Goal: Task Accomplishment & Management: Complete application form

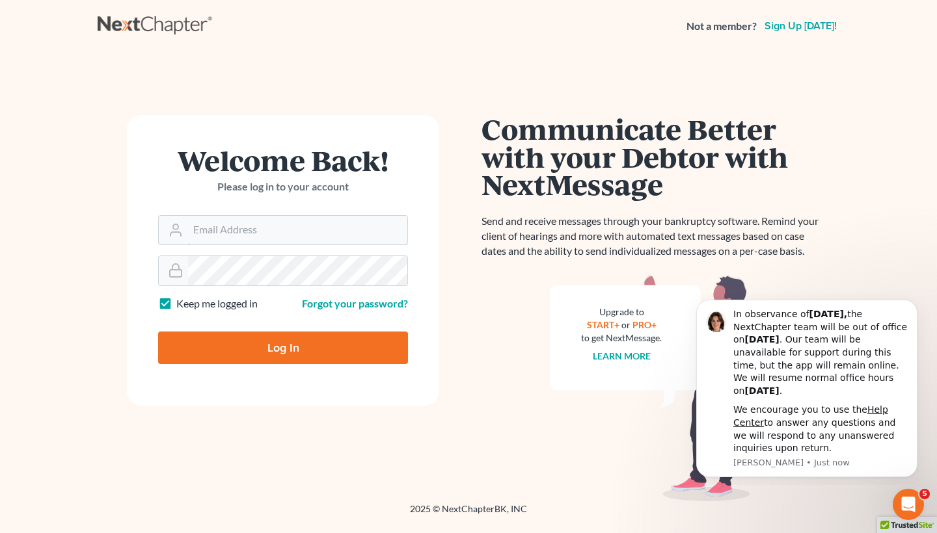
type input "seville@chamberslawlawyers.com"
click at [283, 347] on input "Log In" at bounding box center [283, 348] width 250 height 33
type input "Thinking..."
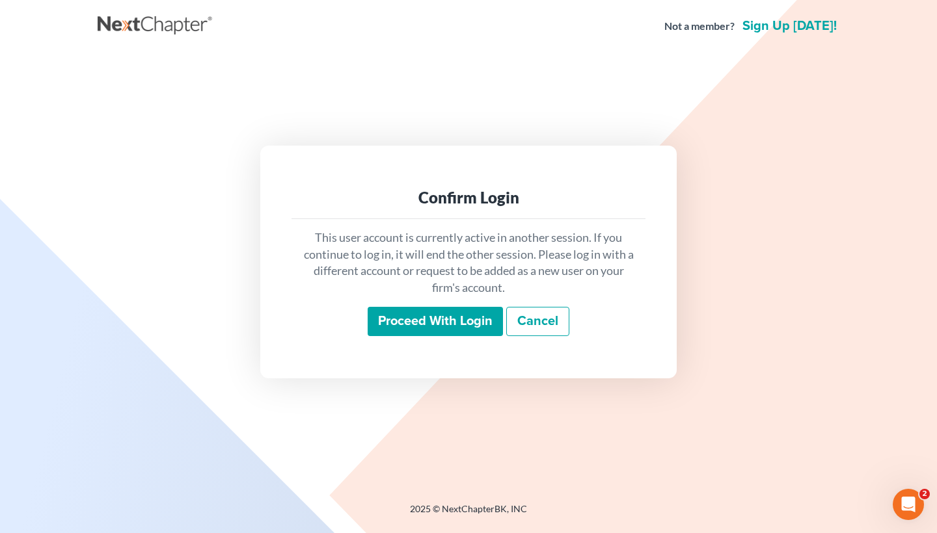
click at [403, 315] on input "Proceed with login" at bounding box center [435, 322] width 135 height 30
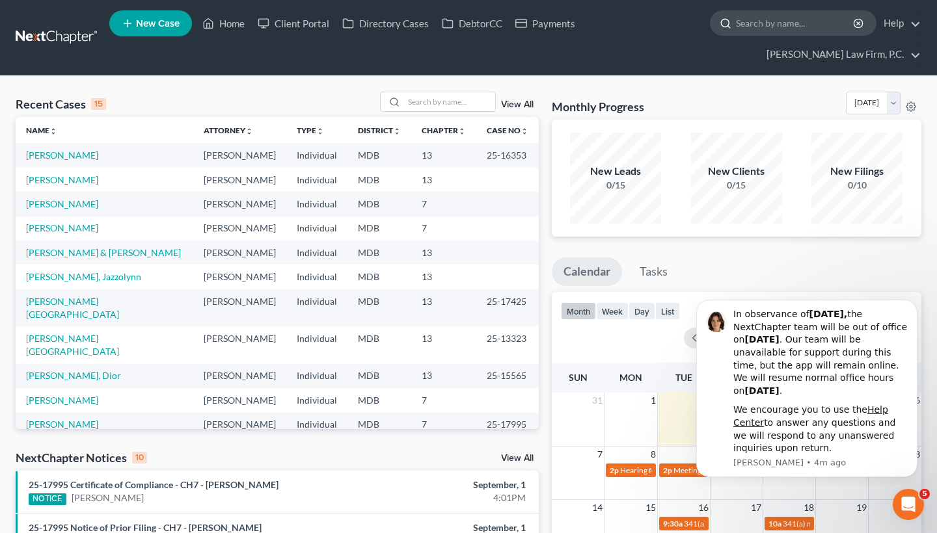
click at [756, 25] on input "search" at bounding box center [795, 23] width 119 height 24
paste input "[GEOGRAPHIC_DATA][PERSON_NAME][GEOGRAPHIC_DATA]"
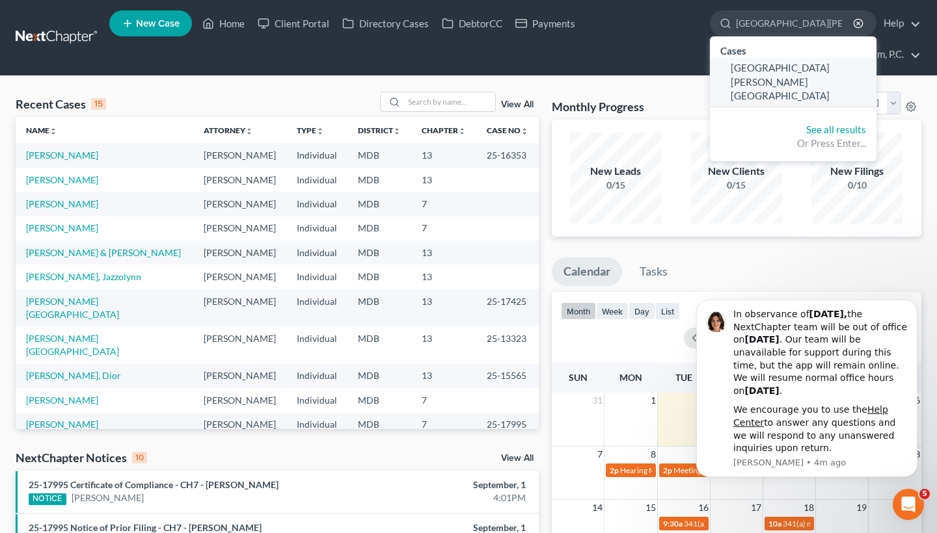
type input "[GEOGRAPHIC_DATA][PERSON_NAME][GEOGRAPHIC_DATA]"
click at [766, 69] on span "[GEOGRAPHIC_DATA][PERSON_NAME][GEOGRAPHIC_DATA]" at bounding box center [780, 82] width 99 height 40
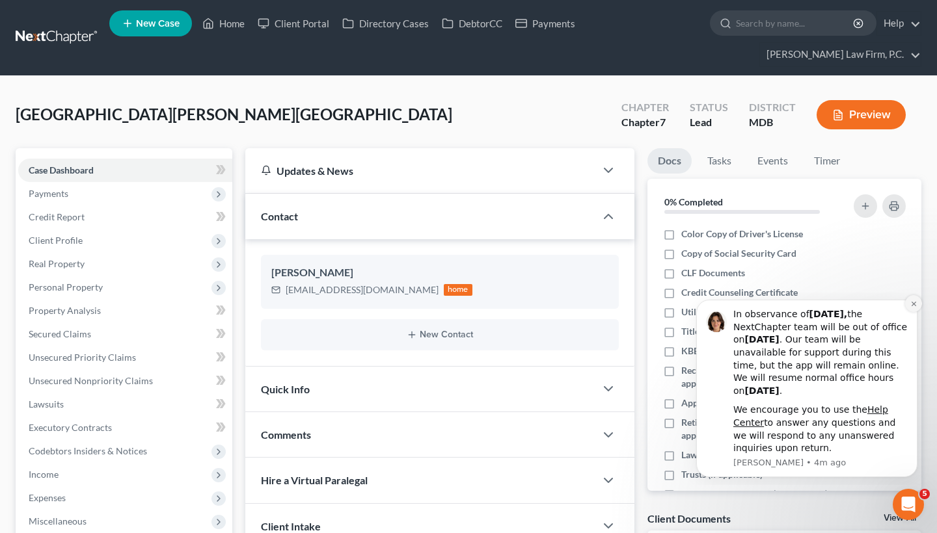
click at [911, 308] on icon "Dismiss notification" at bounding box center [913, 304] width 7 height 7
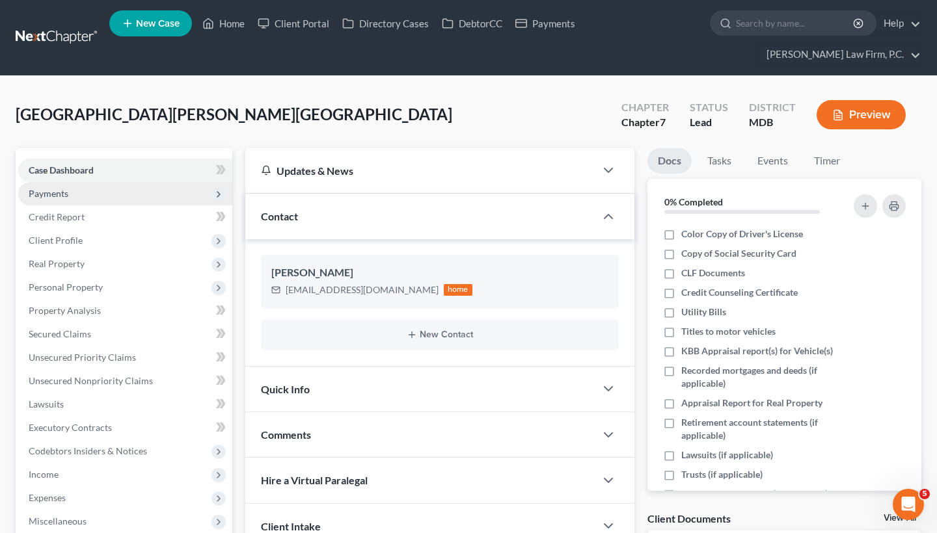
click at [150, 192] on span "Payments" at bounding box center [125, 193] width 214 height 23
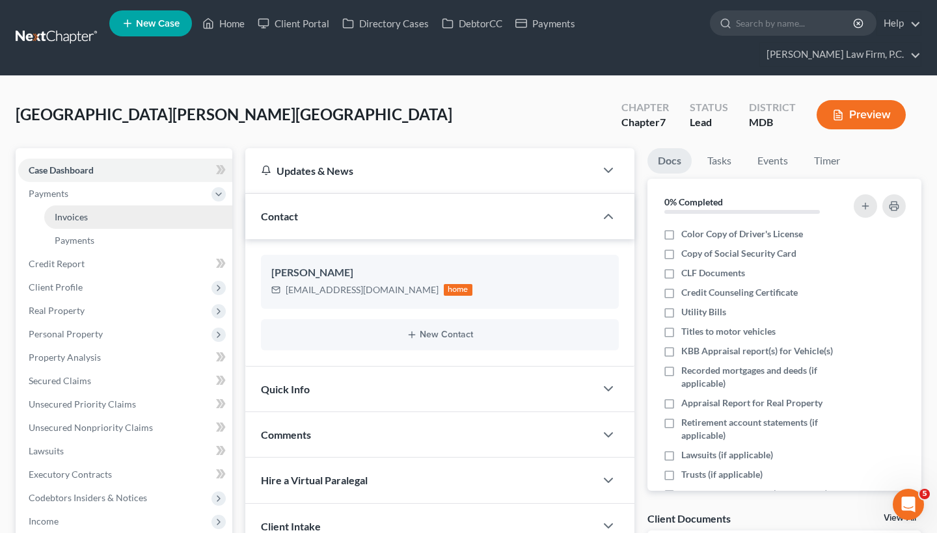
click at [148, 213] on link "Invoices" at bounding box center [138, 217] width 188 height 23
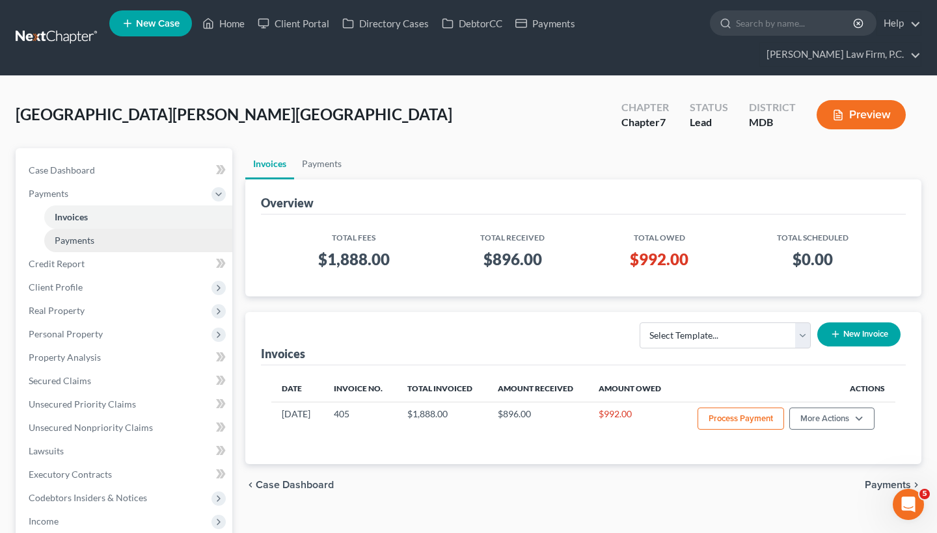
click at [143, 242] on link "Payments" at bounding box center [138, 240] width 188 height 23
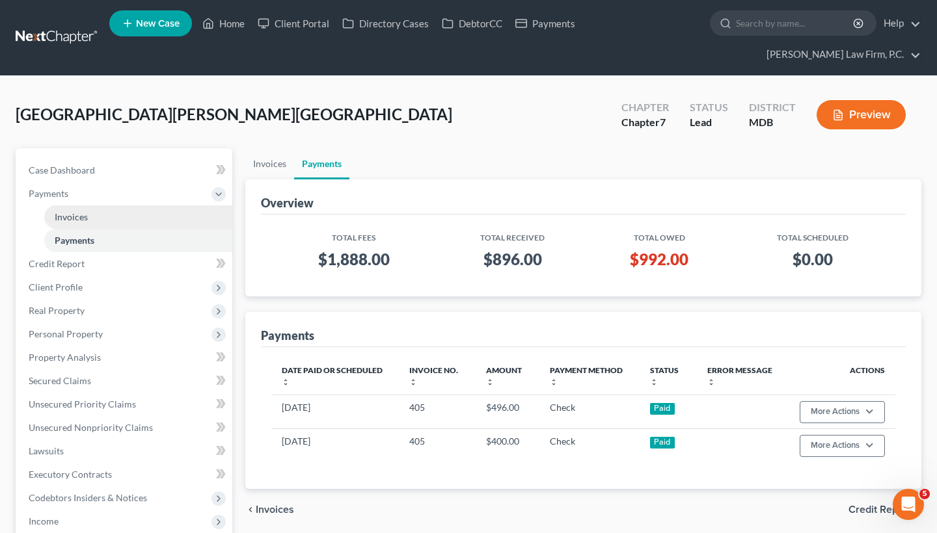
click at [93, 222] on link "Invoices" at bounding box center [138, 217] width 188 height 23
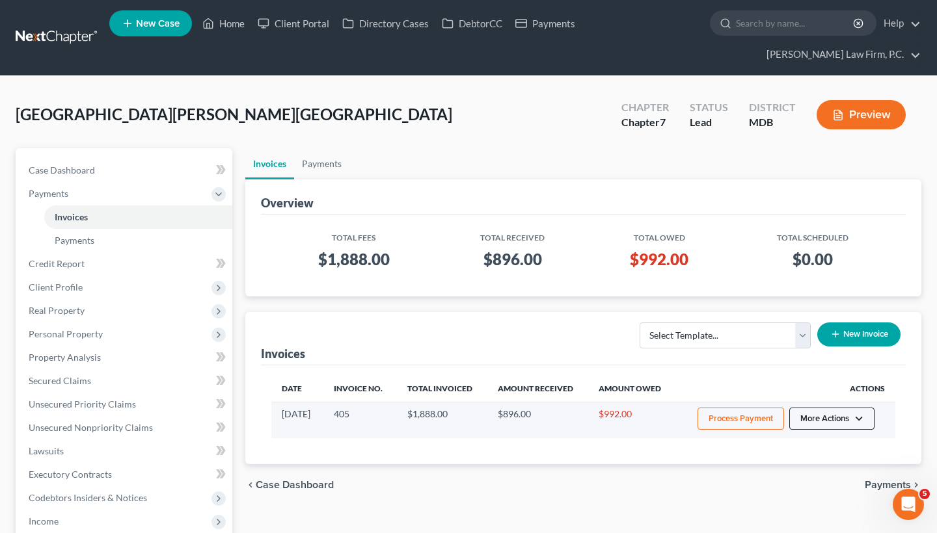
click at [817, 417] on button "More Actions" at bounding box center [831, 419] width 85 height 22
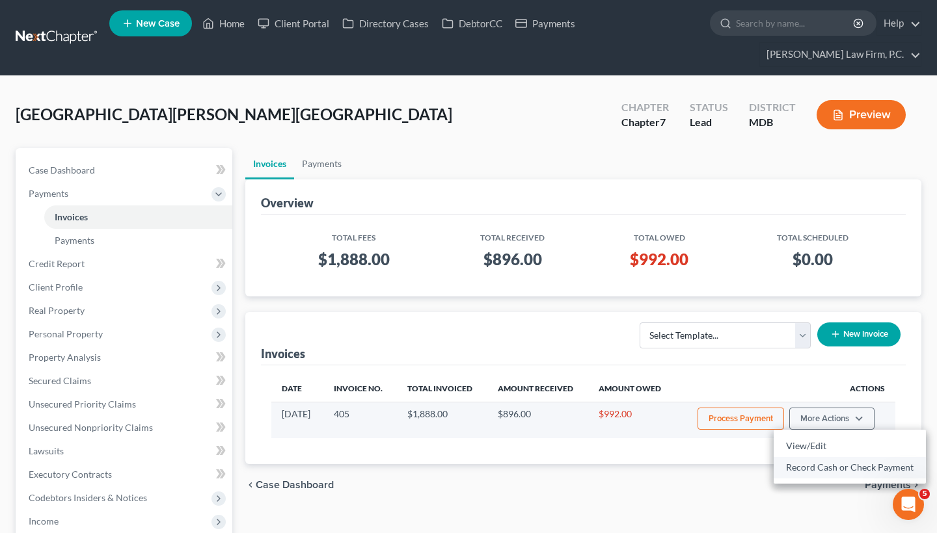
click at [795, 468] on link "Record Cash or Check Payment" at bounding box center [849, 468] width 152 height 22
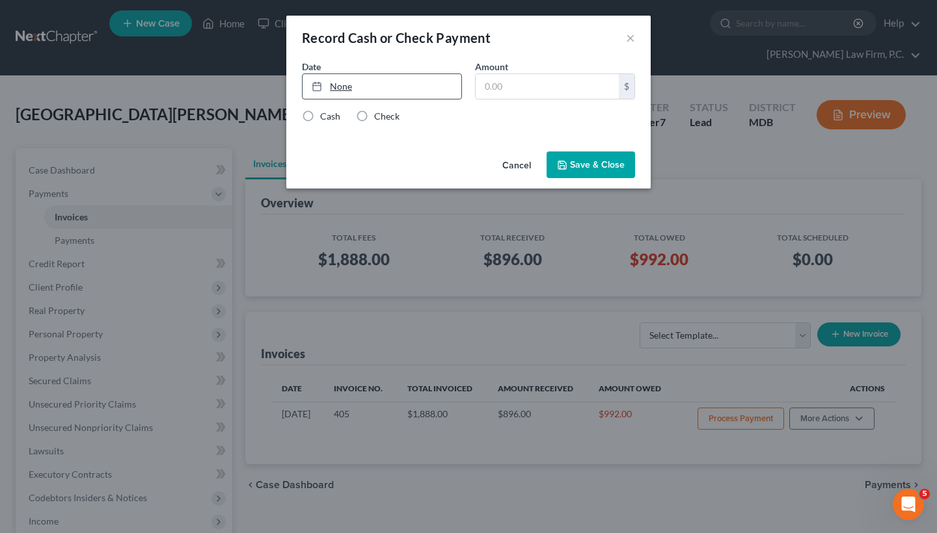
click at [352, 92] on link "None" at bounding box center [381, 86] width 159 height 25
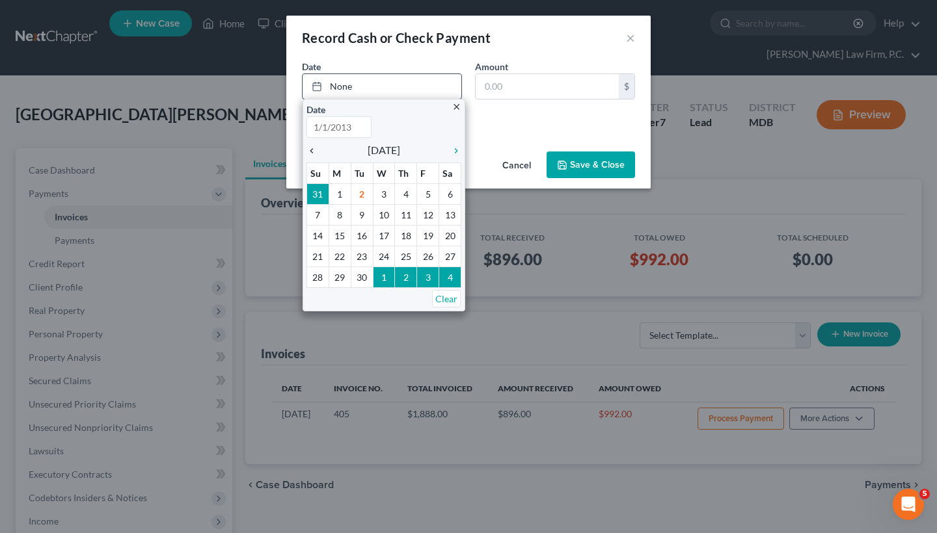
type input "[DATE]"
click at [314, 150] on icon "chevron_left" at bounding box center [314, 151] width 17 height 10
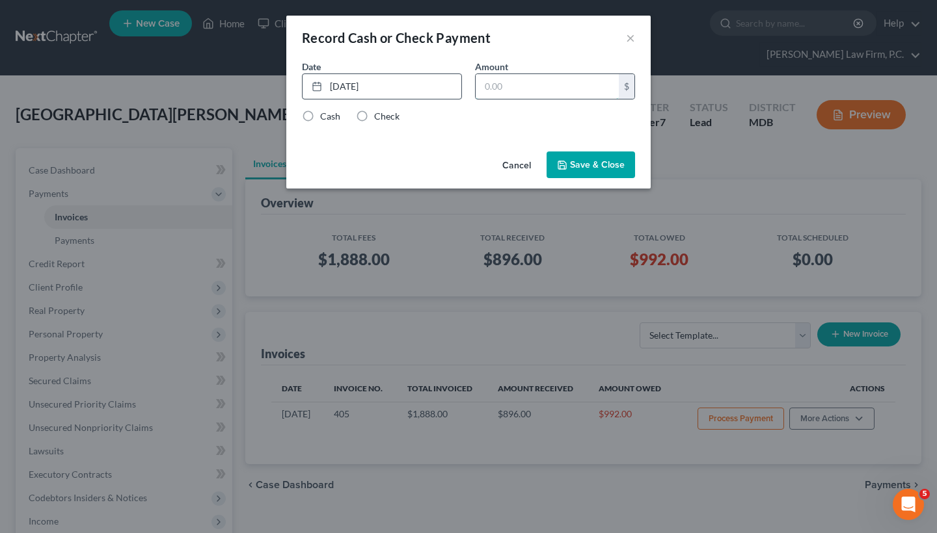
click at [527, 88] on input "text" at bounding box center [547, 86] width 143 height 25
paste input "496"
type input "496"
click at [374, 112] on label "Check" at bounding box center [386, 116] width 25 height 13
click at [379, 112] on input "Check" at bounding box center [383, 114] width 8 height 8
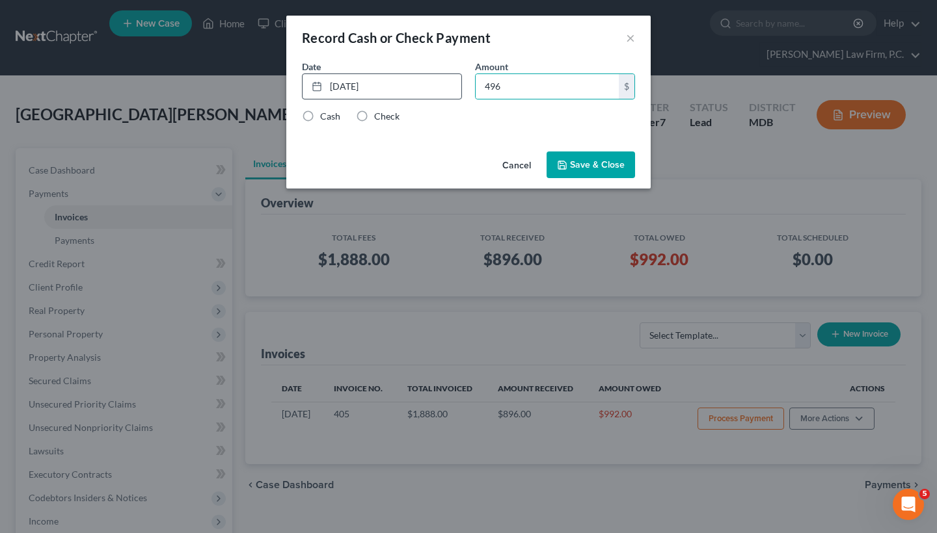
radio input "true"
click at [582, 163] on button "Save & Close" at bounding box center [590, 165] width 88 height 27
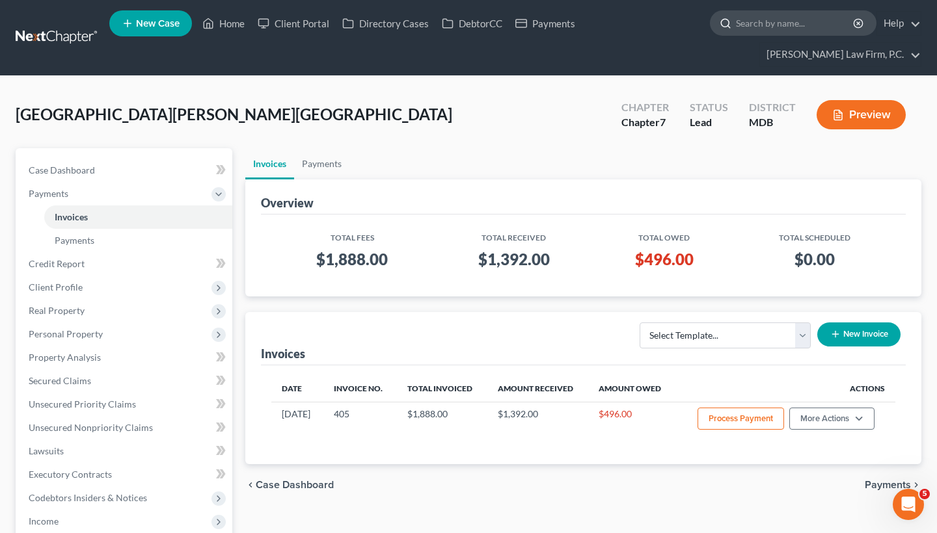
click at [754, 17] on input "search" at bounding box center [795, 23] width 119 height 24
paste input "[PERSON_NAME]"
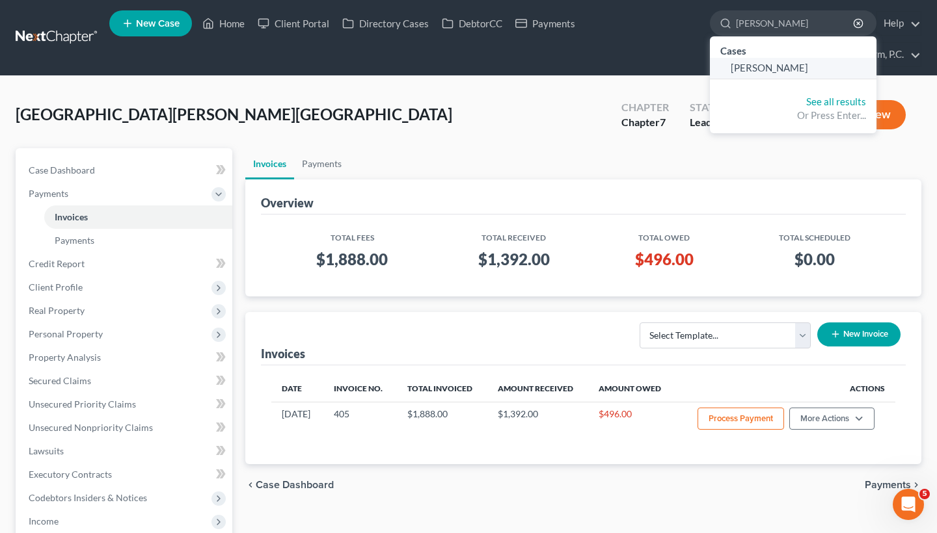
type input "[PERSON_NAME]"
click at [784, 69] on span "[PERSON_NAME]" at bounding box center [769, 68] width 77 height 12
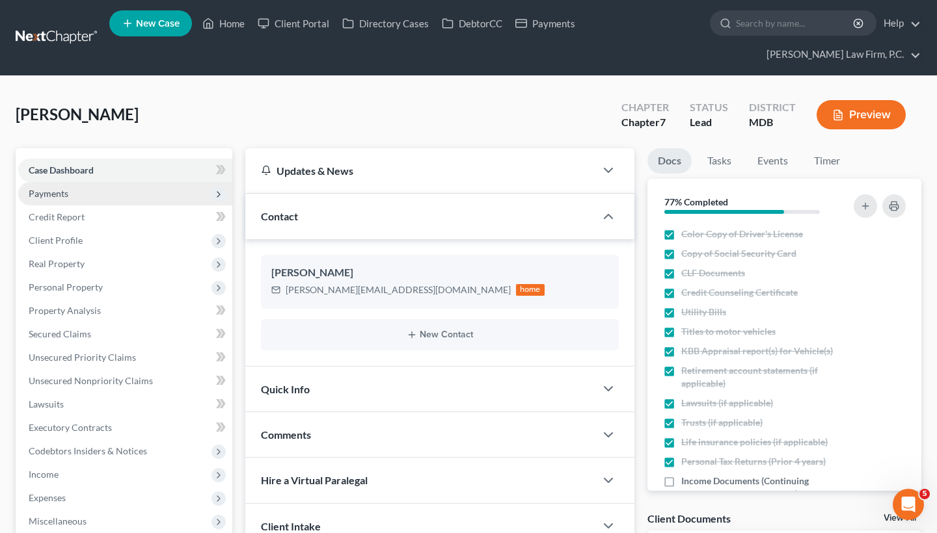
click at [141, 194] on span "Payments" at bounding box center [125, 193] width 214 height 23
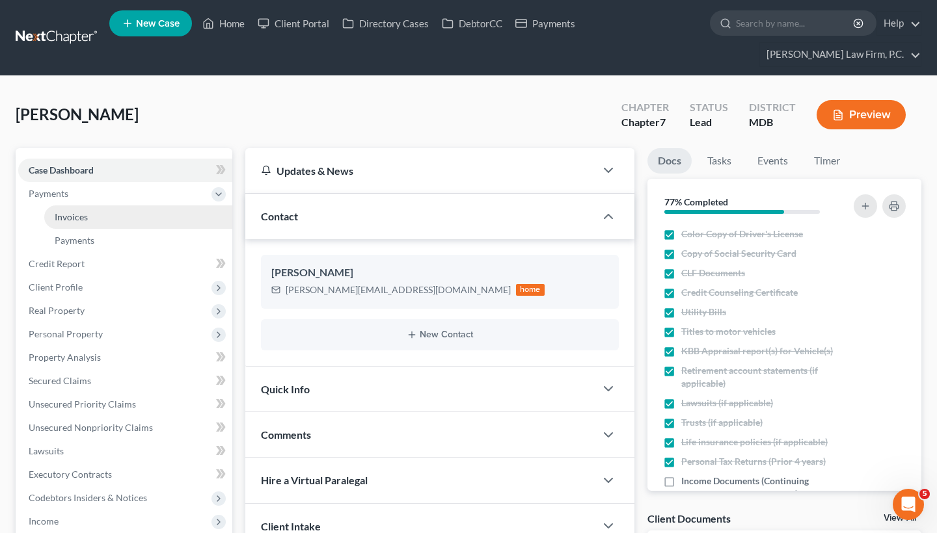
click at [85, 217] on span "Invoices" at bounding box center [71, 216] width 33 height 11
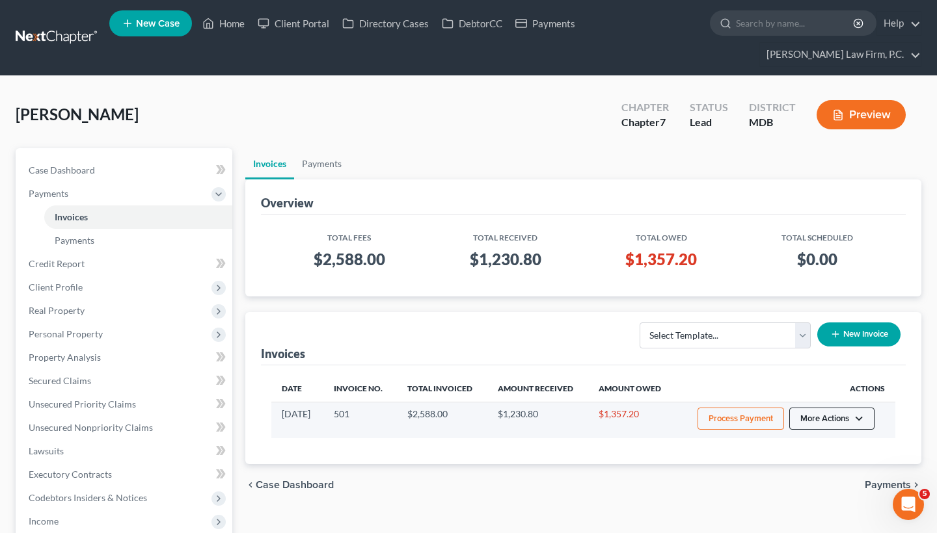
click at [812, 417] on button "More Actions" at bounding box center [831, 419] width 85 height 22
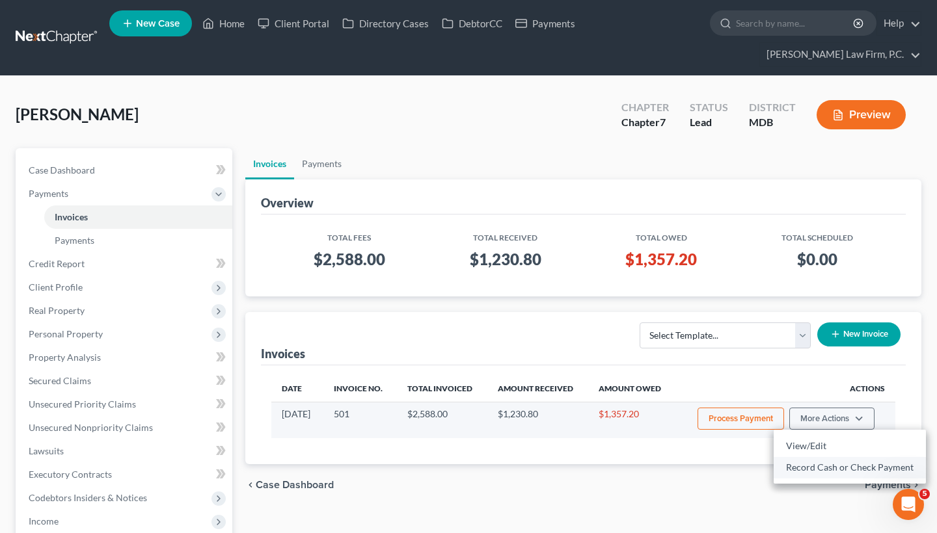
click at [812, 461] on link "Record Cash or Check Payment" at bounding box center [849, 468] width 152 height 22
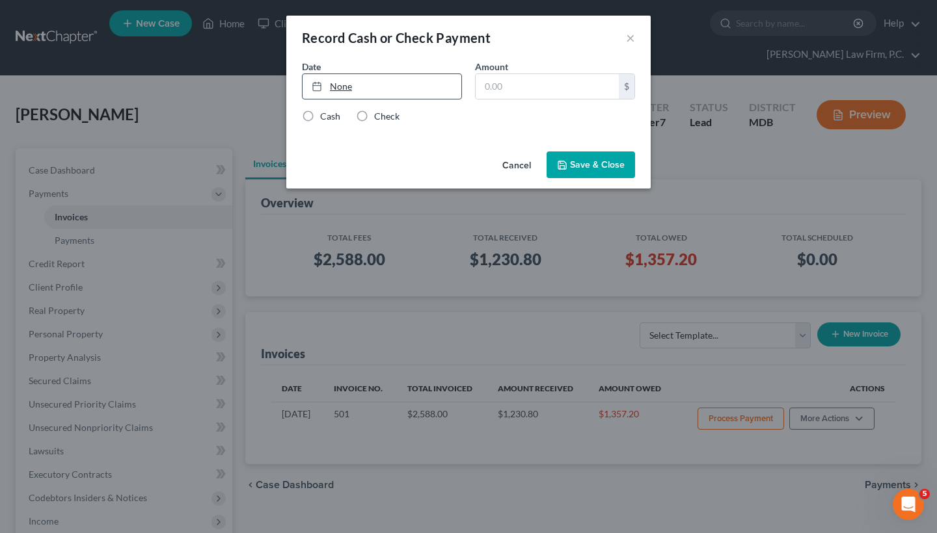
click at [383, 81] on link "None" at bounding box center [381, 86] width 159 height 25
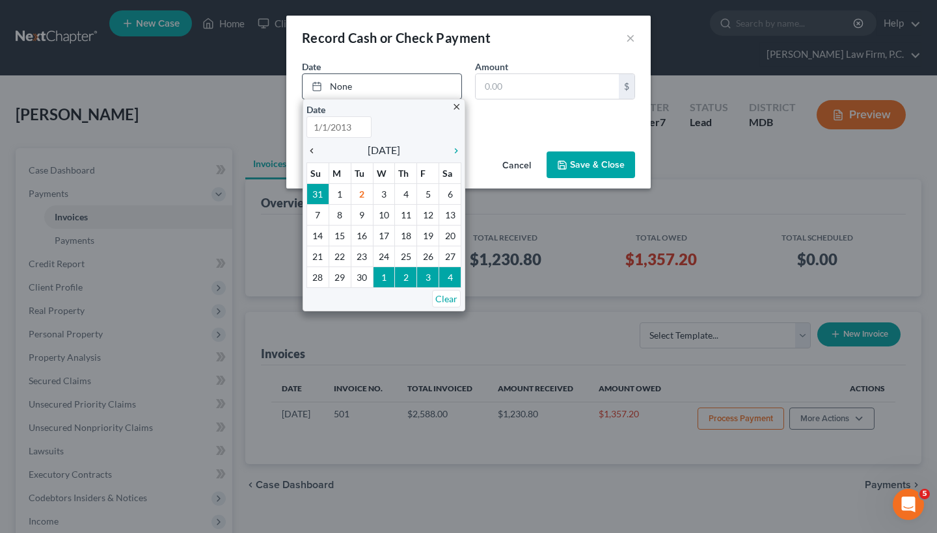
type input "[DATE]"
click at [311, 152] on icon "chevron_left" at bounding box center [314, 151] width 17 height 10
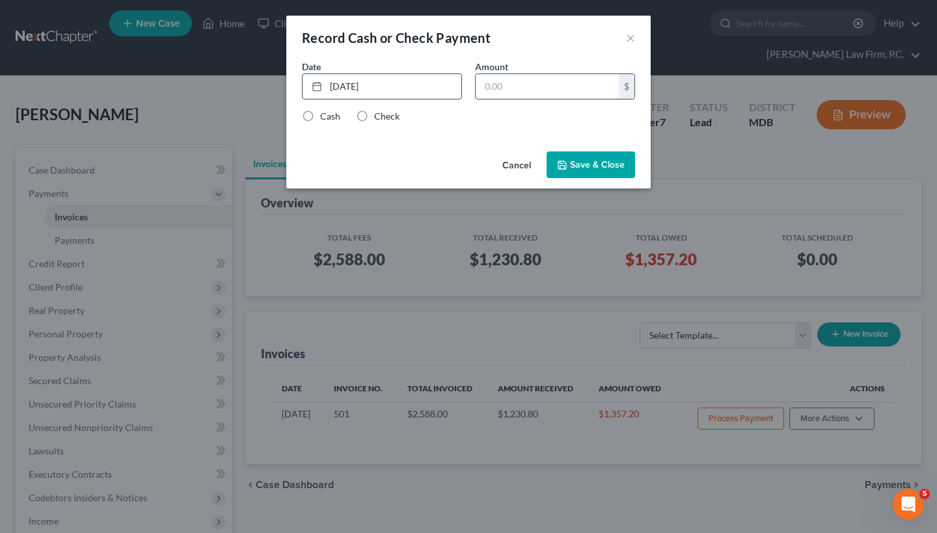
click at [513, 92] on input "text" at bounding box center [547, 86] width 143 height 25
paste input "696"
type input "696"
click at [376, 118] on label "Check" at bounding box center [386, 116] width 25 height 13
click at [379, 118] on input "Check" at bounding box center [383, 114] width 8 height 8
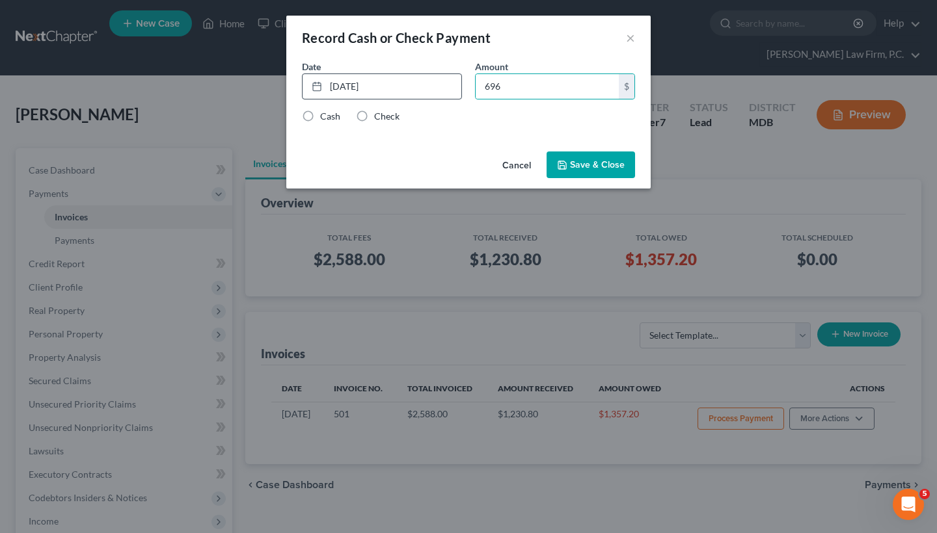
radio input "true"
click at [580, 168] on button "Save & Close" at bounding box center [590, 165] width 88 height 27
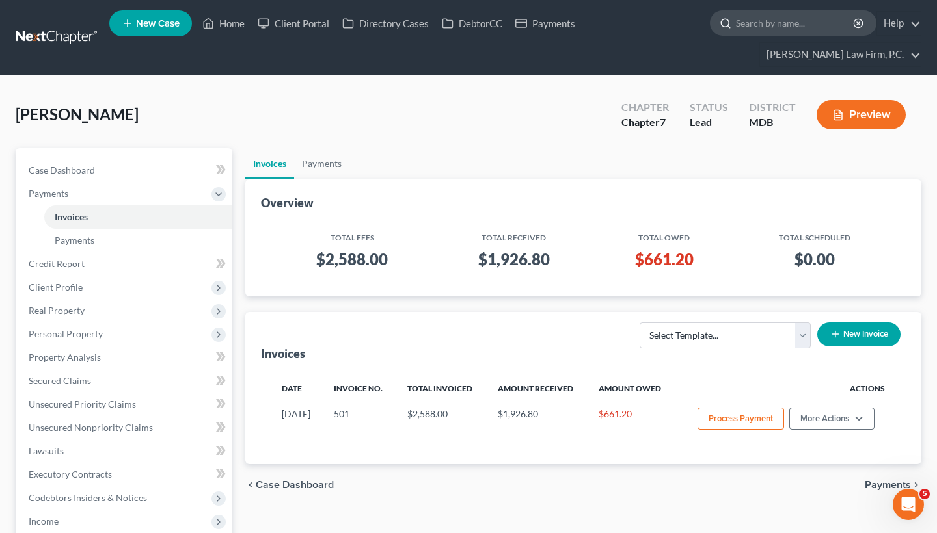
click at [771, 33] on input "search" at bounding box center [795, 23] width 119 height 24
paste input "[PERSON_NAME]"
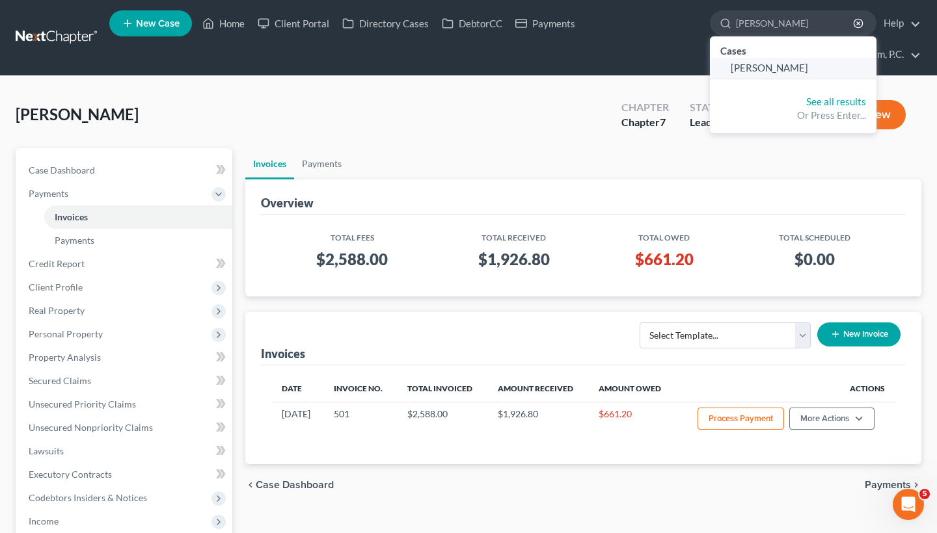
type input "[PERSON_NAME]"
click at [777, 72] on span "[PERSON_NAME]" at bounding box center [769, 68] width 77 height 12
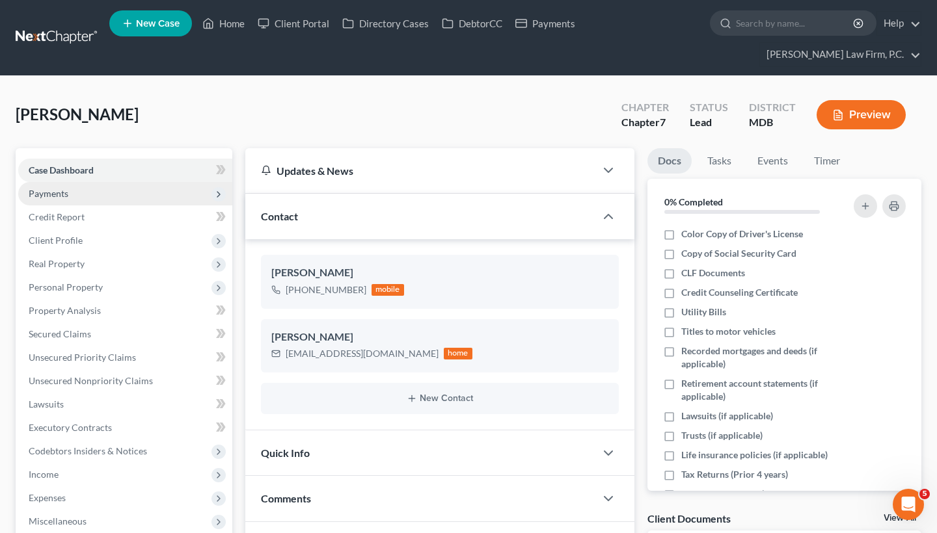
click at [202, 199] on span "Payments" at bounding box center [125, 193] width 214 height 23
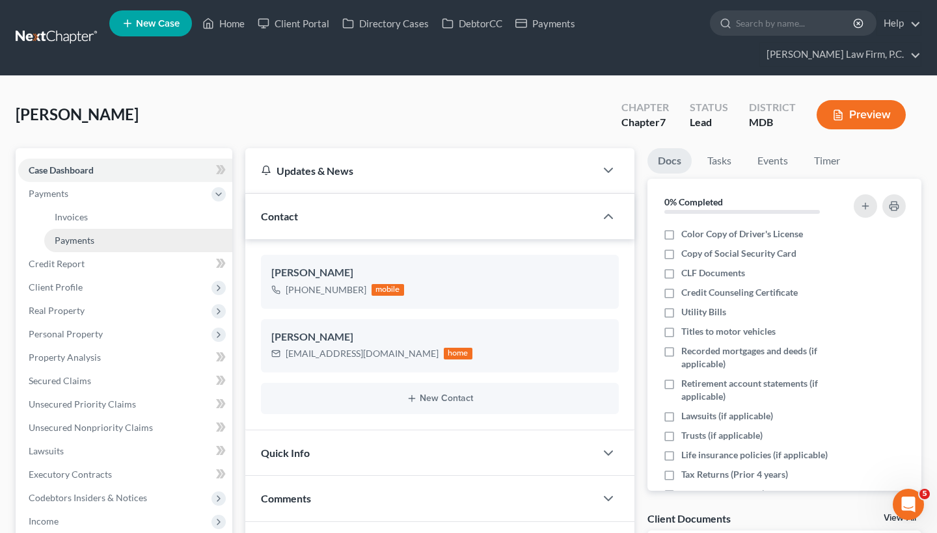
click at [167, 235] on link "Payments" at bounding box center [138, 240] width 188 height 23
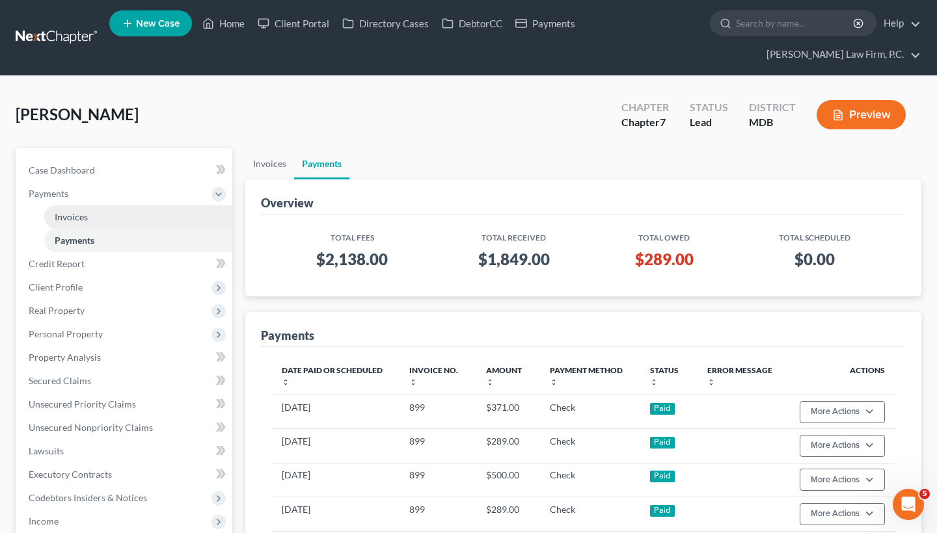
click at [152, 211] on link "Invoices" at bounding box center [138, 217] width 188 height 23
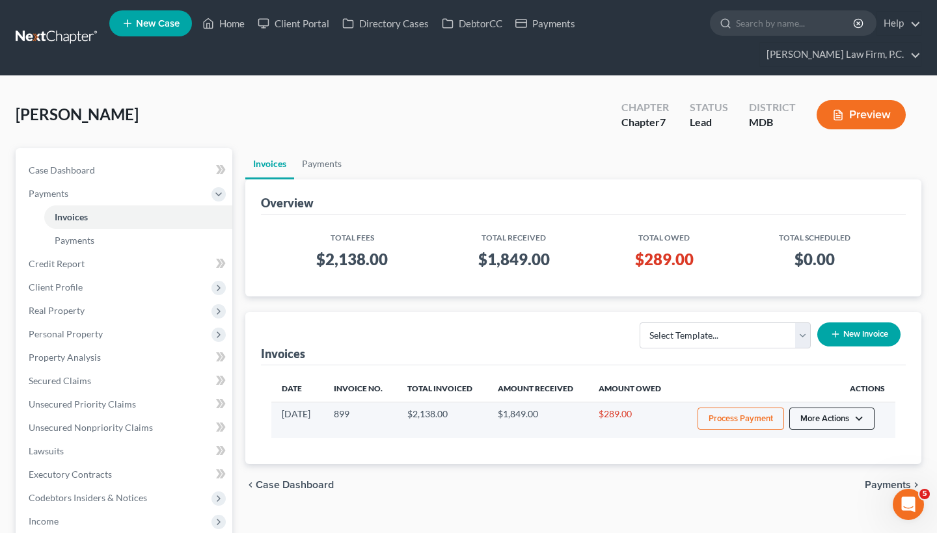
click at [844, 425] on button "More Actions" at bounding box center [831, 419] width 85 height 22
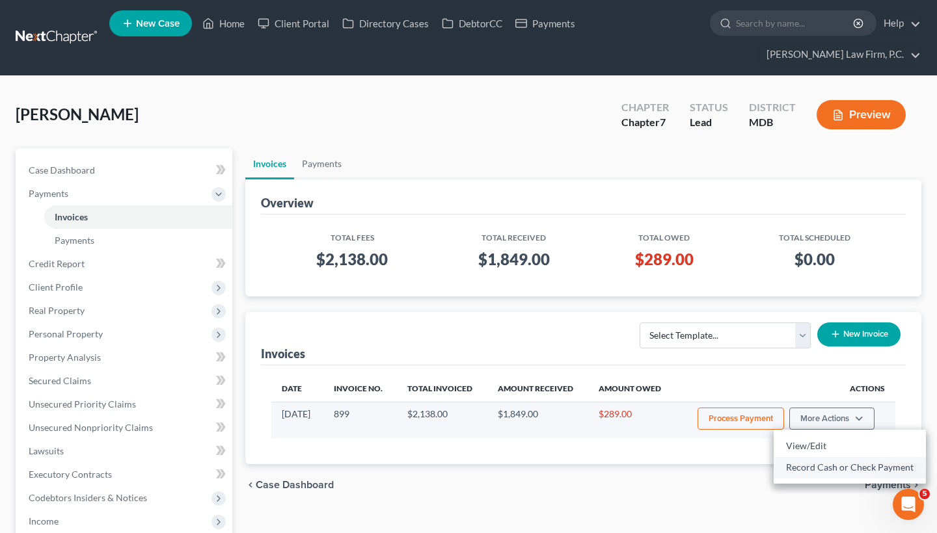
click at [826, 465] on link "Record Cash or Check Payment" at bounding box center [849, 468] width 152 height 22
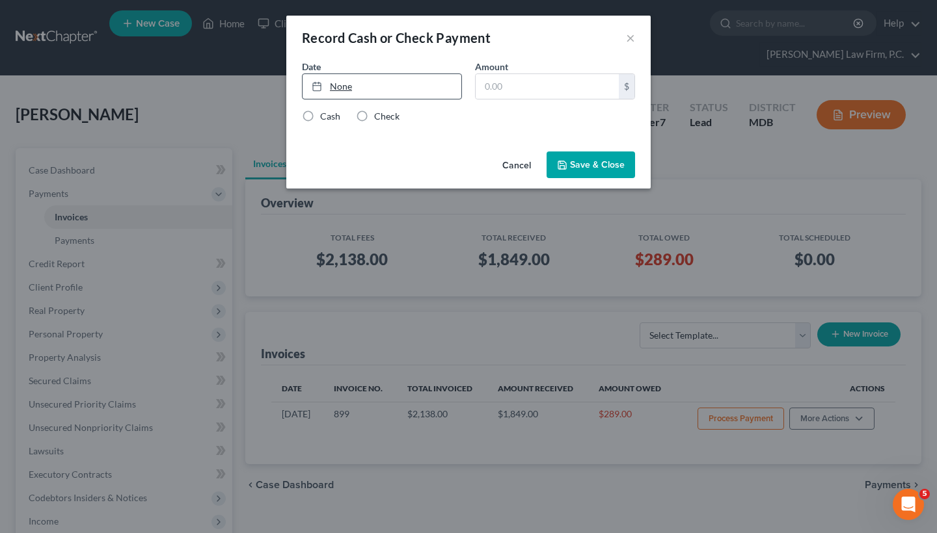
click at [400, 80] on link "None" at bounding box center [381, 86] width 159 height 25
click at [531, 94] on input "text" at bounding box center [547, 86] width 143 height 25
paste input "289"
type input "289"
click at [375, 111] on label "Check" at bounding box center [386, 116] width 25 height 13
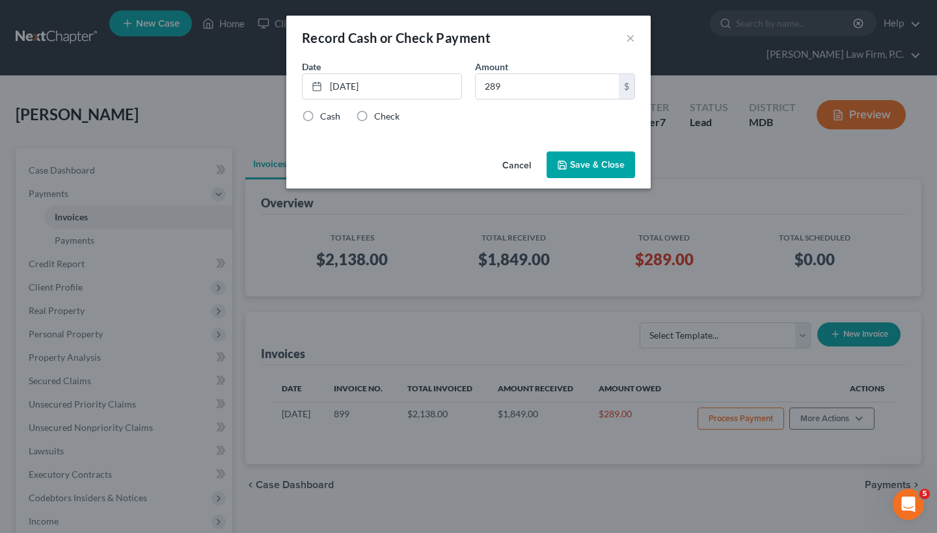
click at [379, 111] on input "Check" at bounding box center [383, 114] width 8 height 8
radio input "true"
click at [610, 170] on button "Save & Close" at bounding box center [590, 165] width 88 height 27
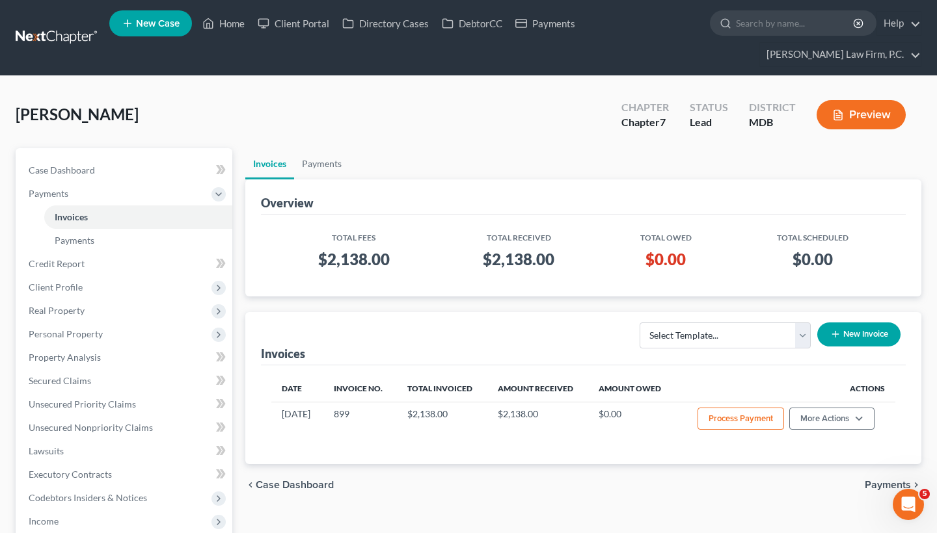
click at [622, 6] on nav "Home New Case Client Portal Directory Cases DebtorCC Payments [PERSON_NAME] Law…" at bounding box center [468, 37] width 937 height 75
click at [114, 241] on link "Payments" at bounding box center [138, 240] width 188 height 23
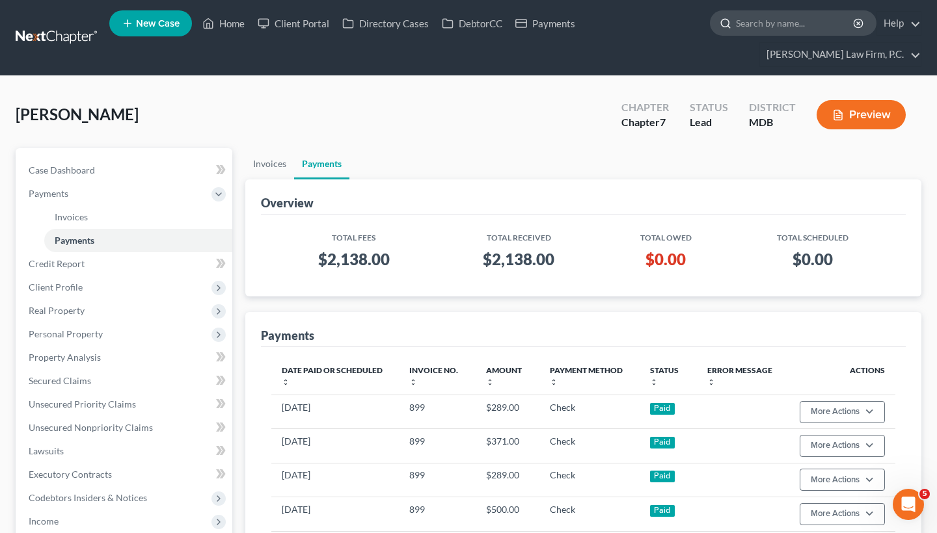
click at [796, 25] on input "search" at bounding box center [795, 23] width 119 height 24
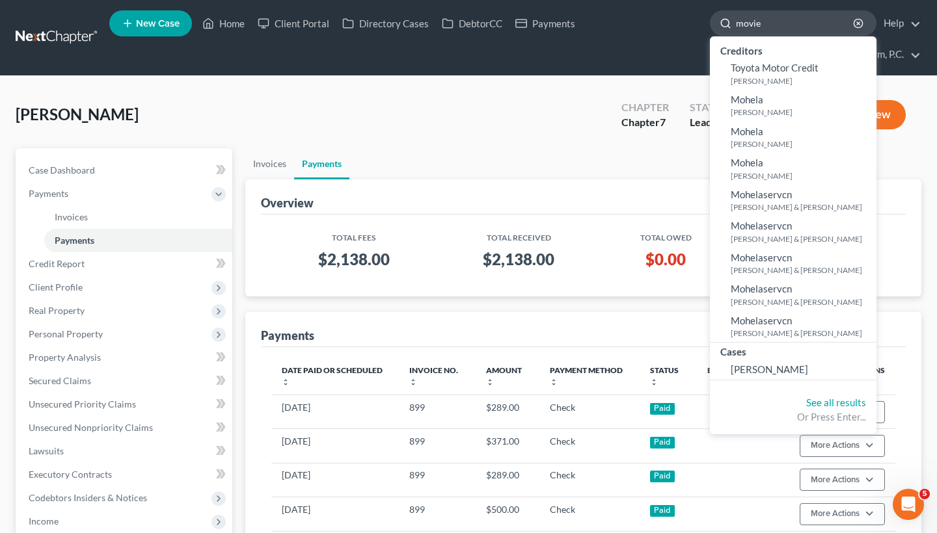
type input "movie"
drag, startPoint x: 796, startPoint y: 25, endPoint x: 766, endPoint y: 372, distance: 348.6
click at [766, 372] on link "[PERSON_NAME]" at bounding box center [793, 370] width 167 height 20
select select "9"
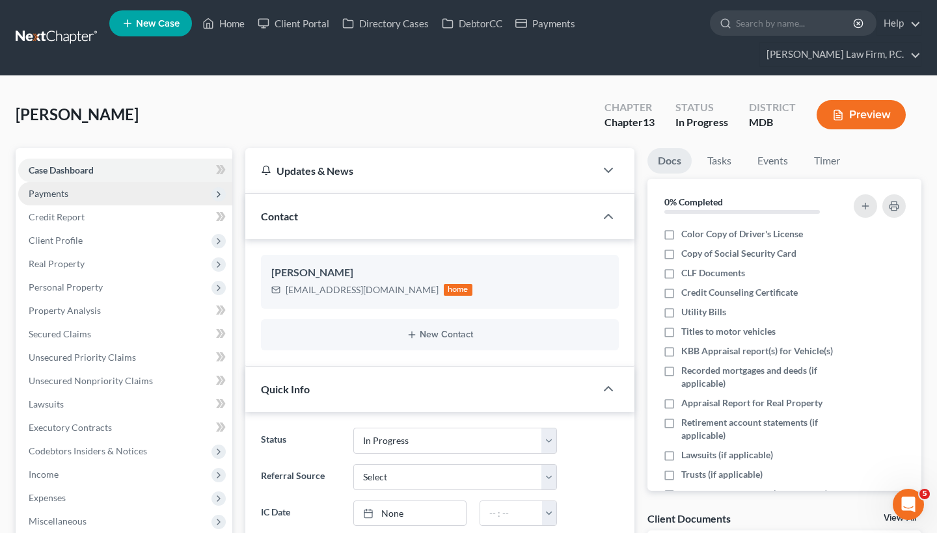
click at [79, 189] on span "Payments" at bounding box center [125, 193] width 214 height 23
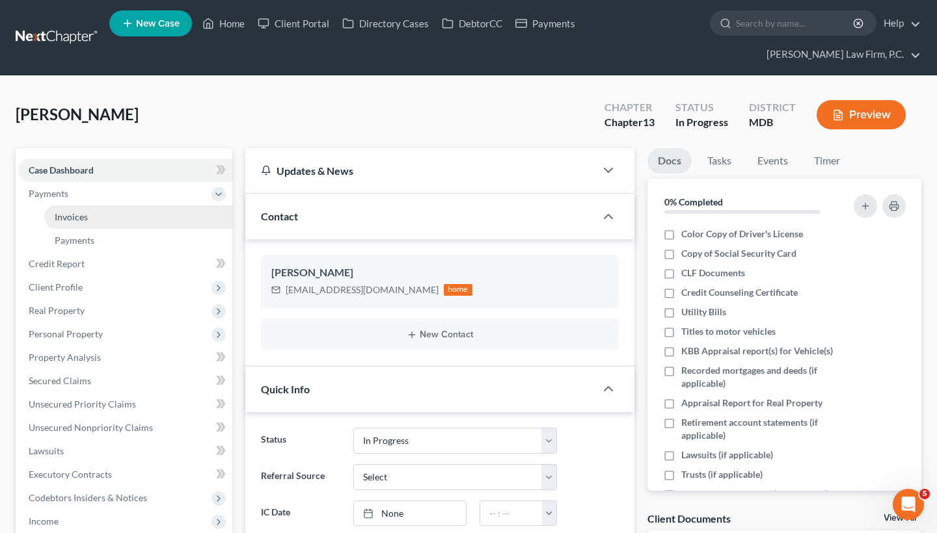
click at [80, 215] on span "Invoices" at bounding box center [71, 216] width 33 height 11
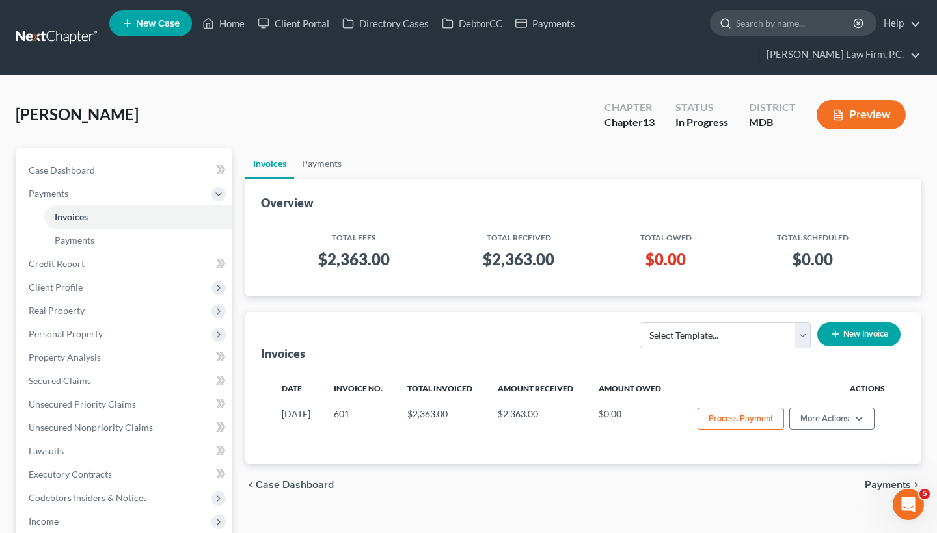
click at [773, 31] on input "search" at bounding box center [795, 23] width 119 height 24
paste input "[PERSON_NAME]"
type input "[PERSON_NAME]"
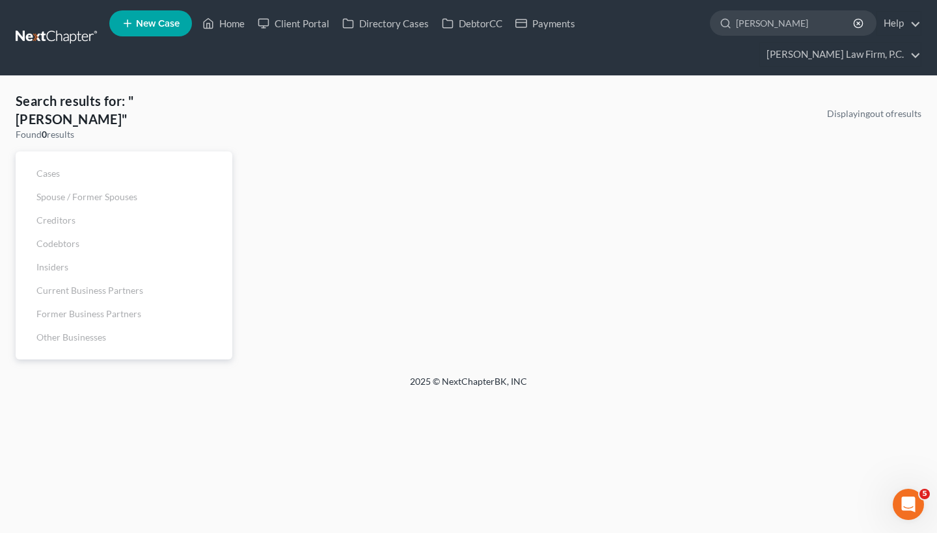
click at [167, 34] on link "New Case" at bounding box center [150, 23] width 83 height 26
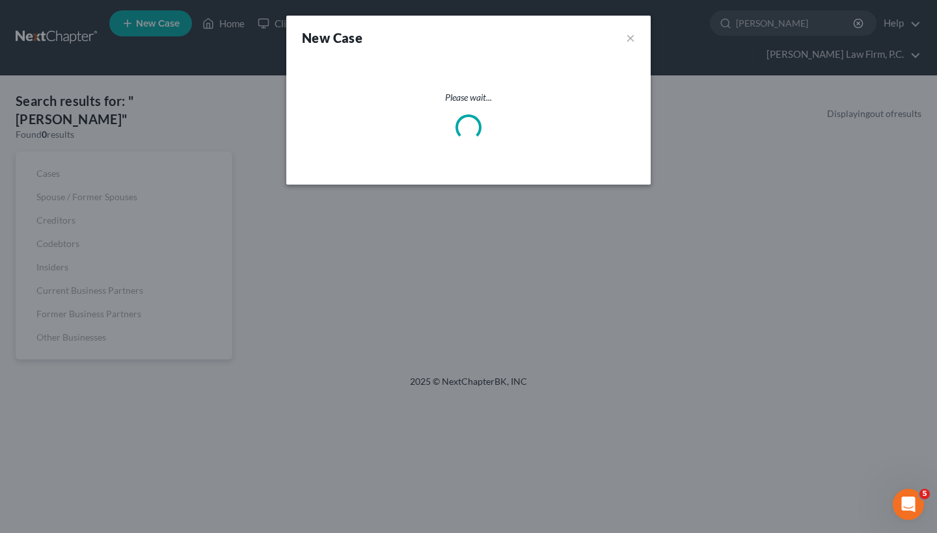
select select "38"
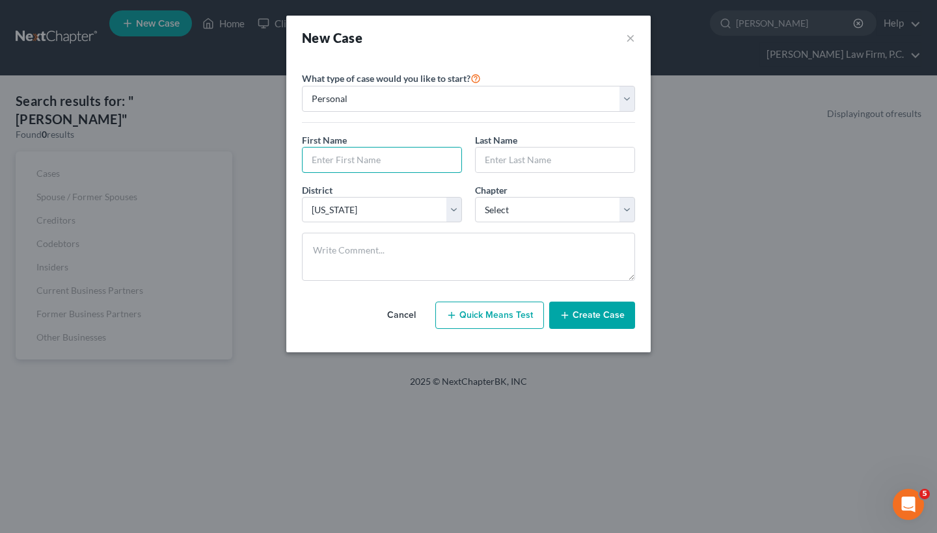
paste input "[PERSON_NAME]"
drag, startPoint x: 341, startPoint y: 163, endPoint x: 295, endPoint y: 161, distance: 46.2
click at [294, 161] on div "Please select case type * Bankruptcy Bankruptcy What type of case would you lik…" at bounding box center [468, 206] width 364 height 293
type input "[PERSON_NAME]"
paste input "[PERSON_NAME]"
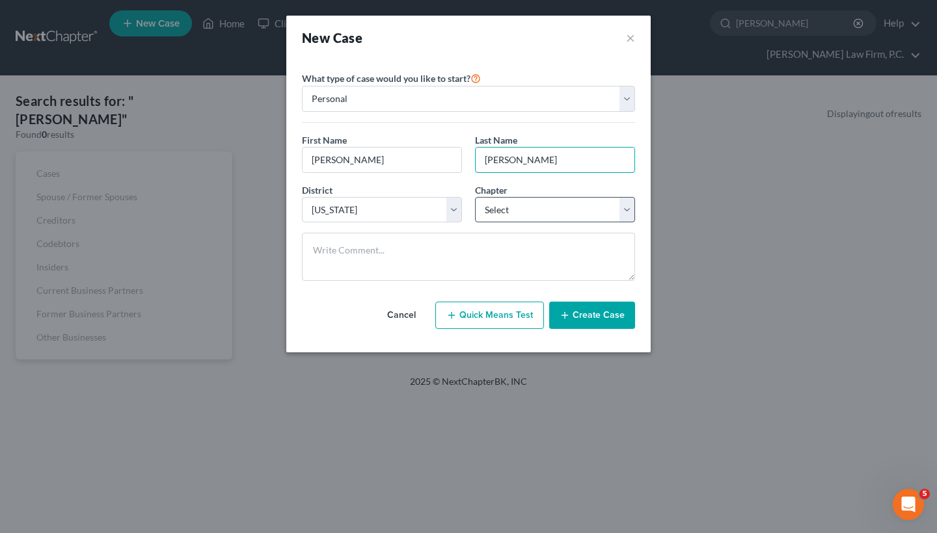
type input "[PERSON_NAME]"
select select "3"
click at [572, 310] on button "Create Case" at bounding box center [592, 315] width 86 height 27
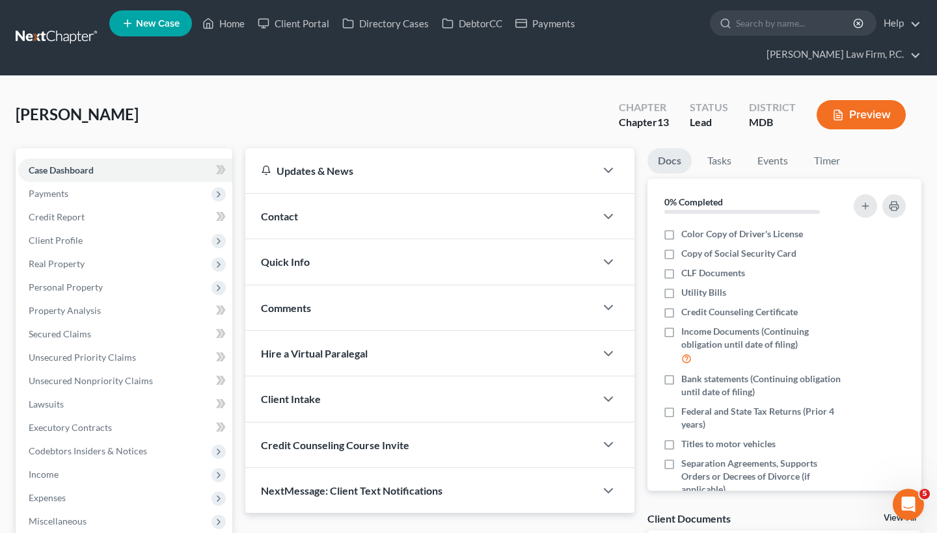
click at [465, 226] on div "Contact" at bounding box center [420, 216] width 350 height 45
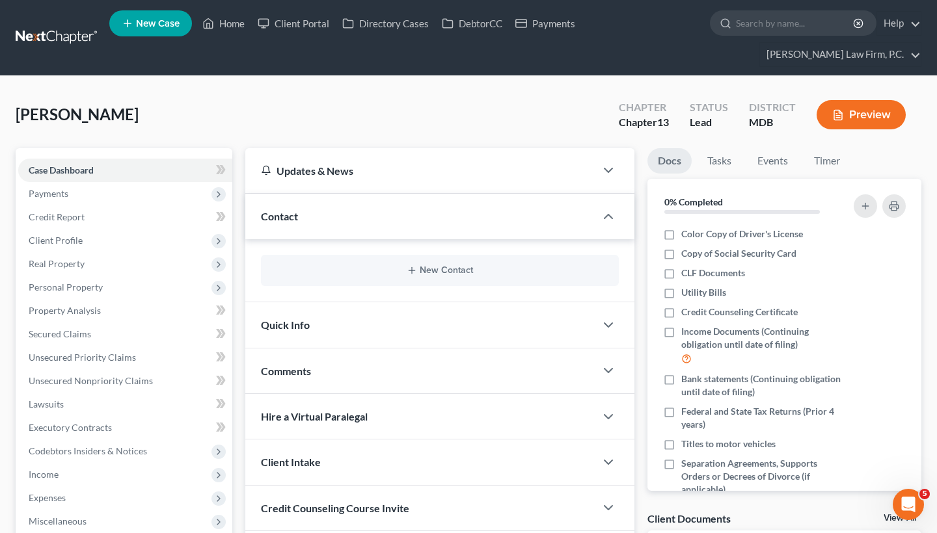
click at [358, 279] on div "New Contact" at bounding box center [440, 270] width 358 height 31
click at [420, 267] on button "New Contact" at bounding box center [439, 270] width 337 height 10
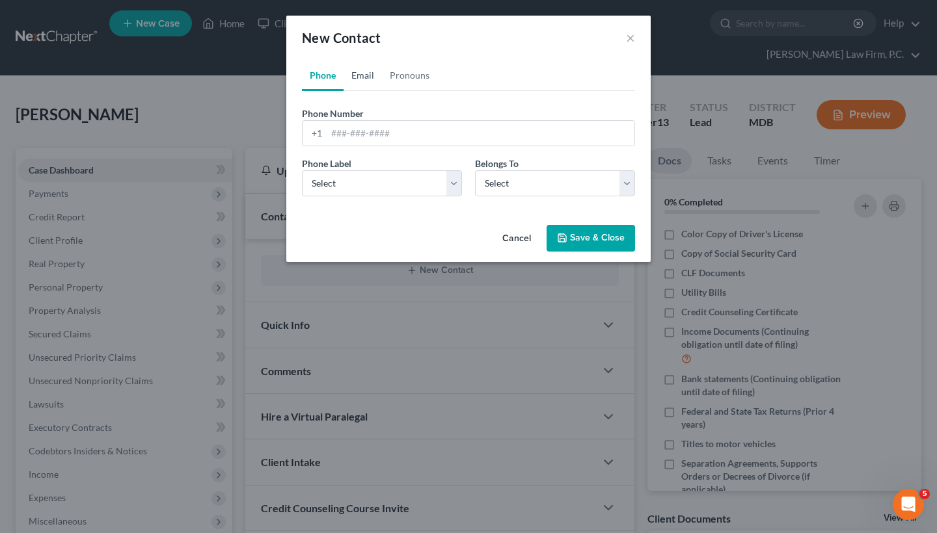
click at [368, 83] on link "Email" at bounding box center [362, 75] width 38 height 31
paste input "[EMAIL_ADDRESS][DOMAIN_NAME]"
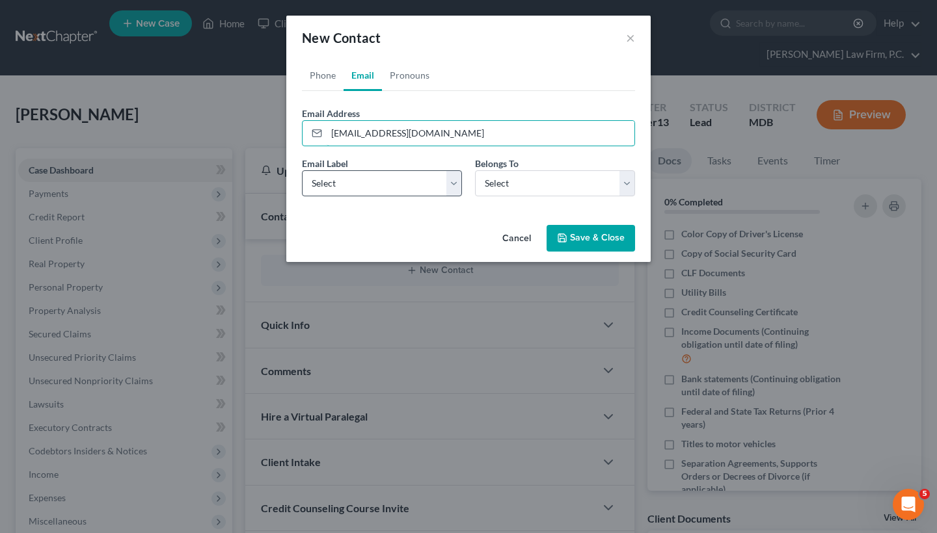
type input "[EMAIL_ADDRESS][DOMAIN_NAME]"
select select "0"
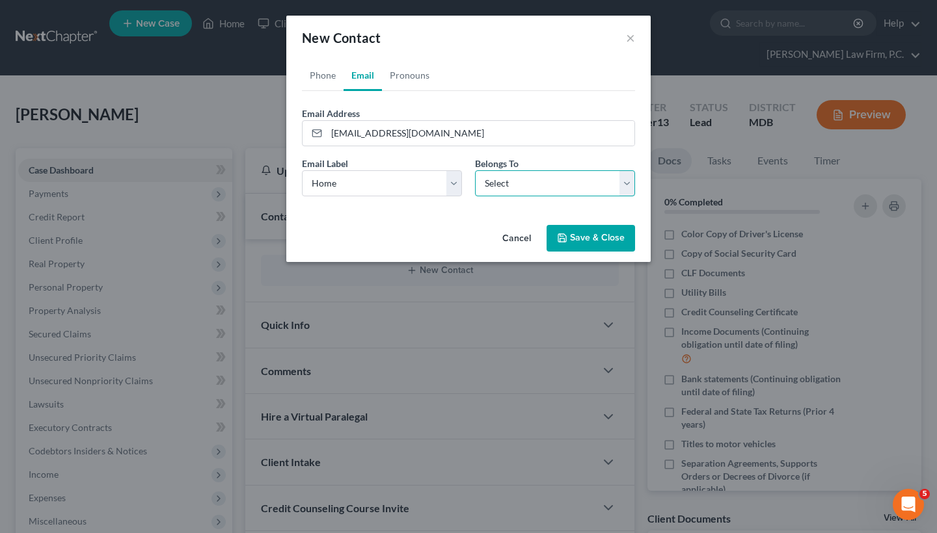
select select "0"
click at [597, 244] on button "Save & Close" at bounding box center [590, 238] width 88 height 27
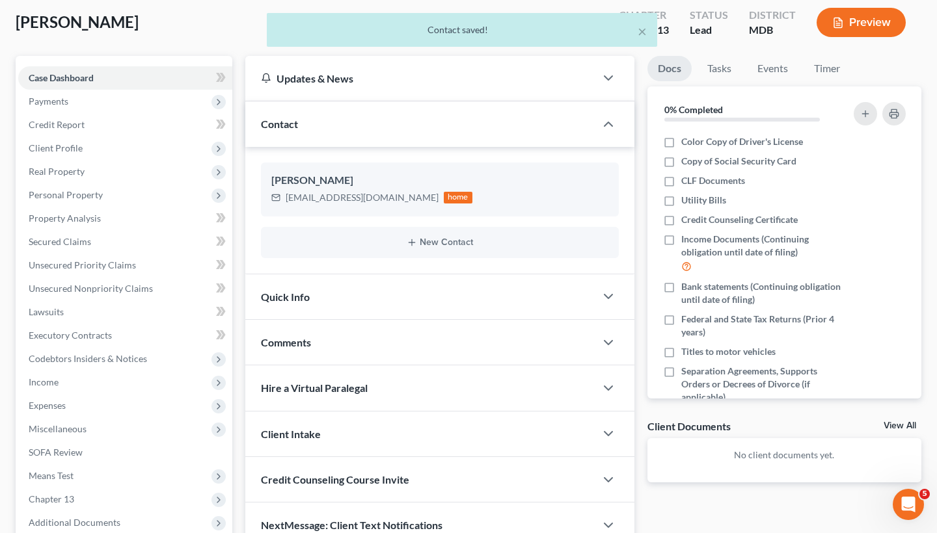
scroll to position [88, 0]
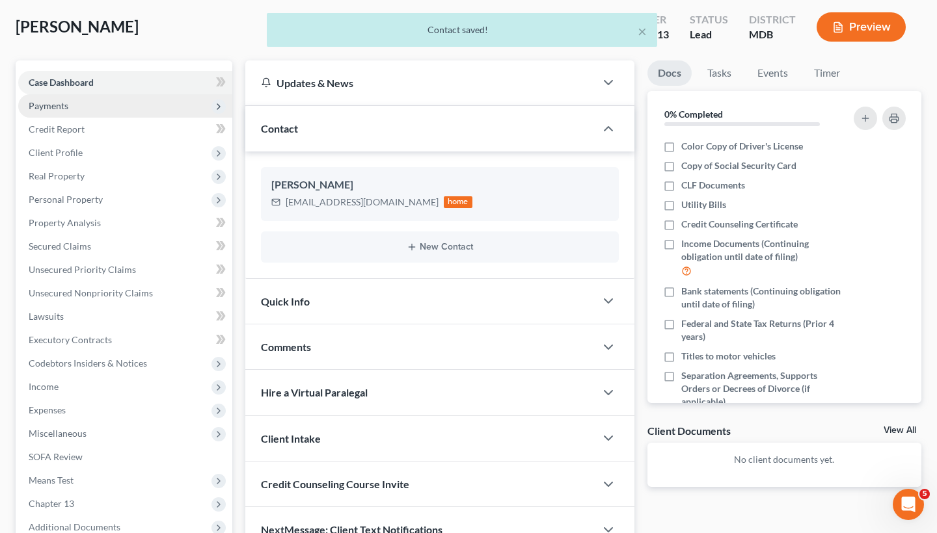
click at [142, 105] on span "Payments" at bounding box center [125, 105] width 214 height 23
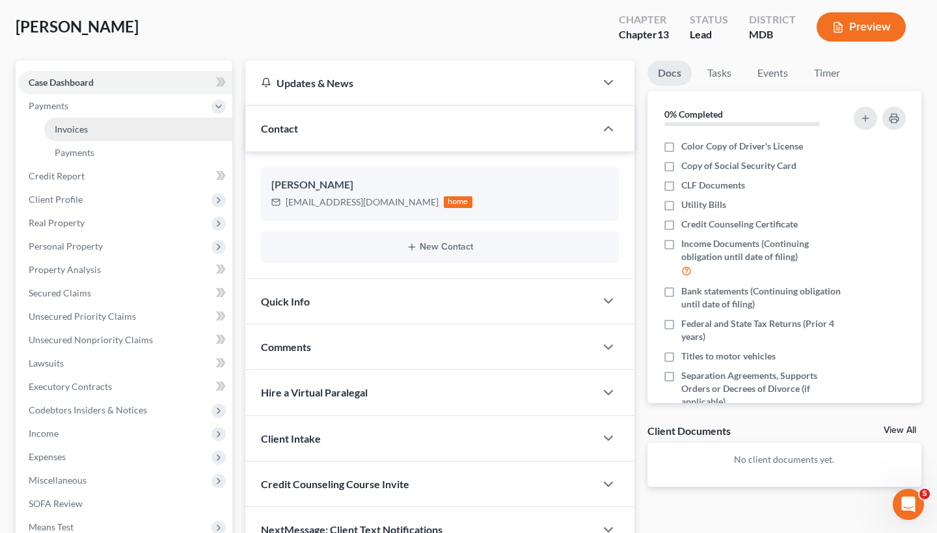
click at [137, 122] on link "Invoices" at bounding box center [138, 129] width 188 height 23
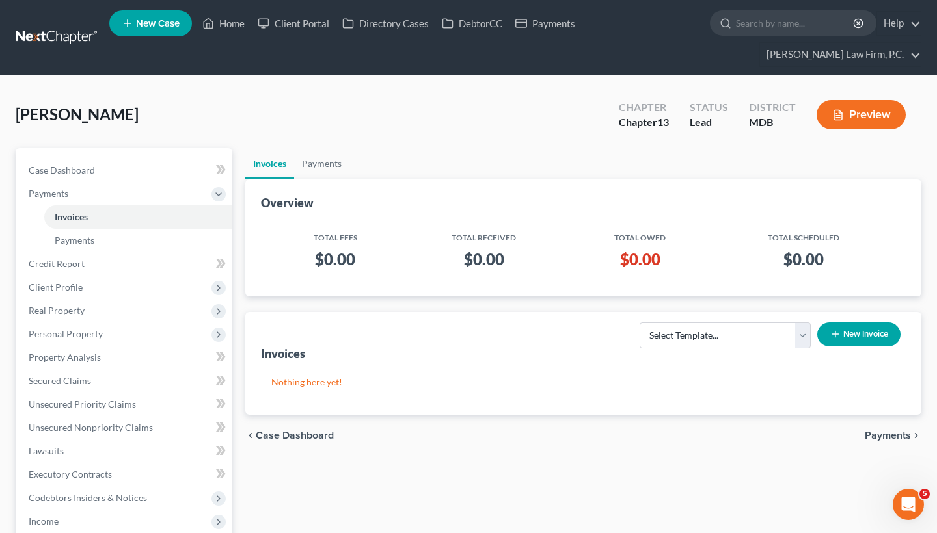
click at [844, 335] on button "New Invoice" at bounding box center [858, 335] width 83 height 24
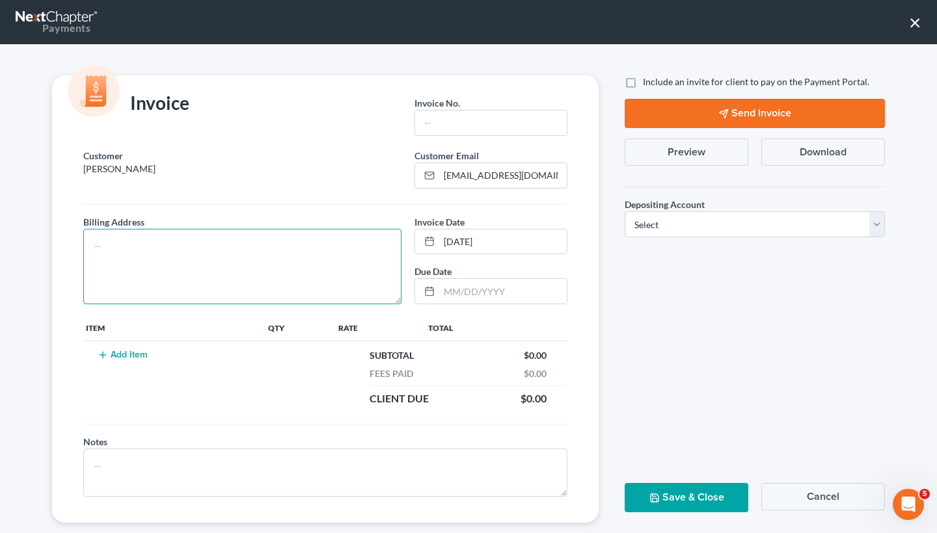
click at [224, 247] on textarea at bounding box center [242, 266] width 318 height 75
type textarea "C"
type textarea "Unknown"
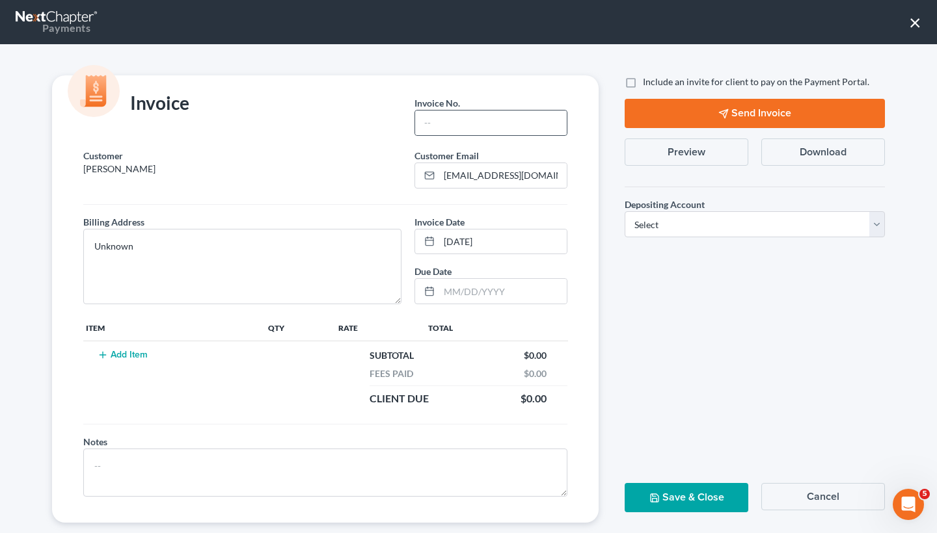
click at [461, 135] on div at bounding box center [490, 123] width 153 height 26
click at [464, 124] on input "text" at bounding box center [491, 123] width 152 height 25
type input "1"
click at [118, 350] on button "Add Item" at bounding box center [122, 355] width 57 height 10
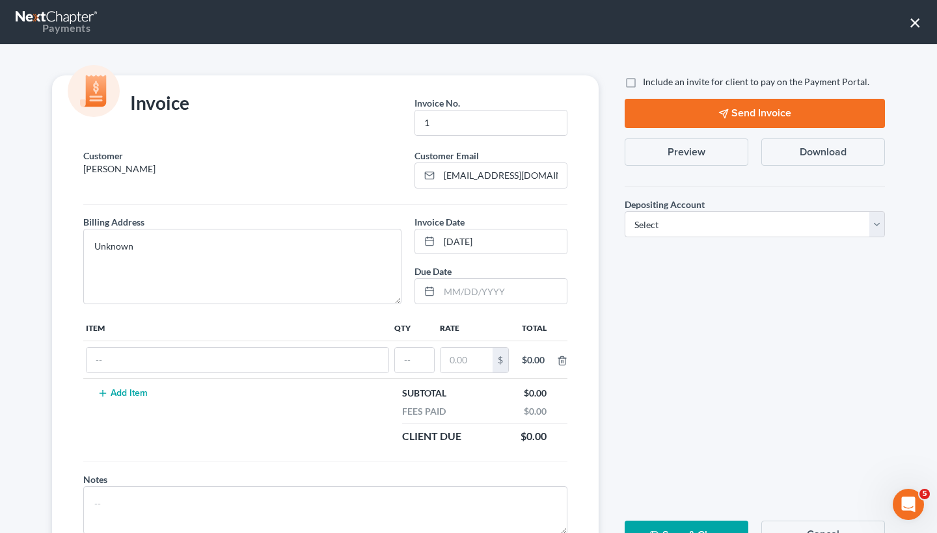
click at [155, 373] on td at bounding box center [237, 361] width 308 height 38
click at [156, 366] on input "text" at bounding box center [238, 360] width 302 height 25
type input "Chapter 13"
click at [409, 364] on input "text" at bounding box center [414, 360] width 39 height 25
type input "1"
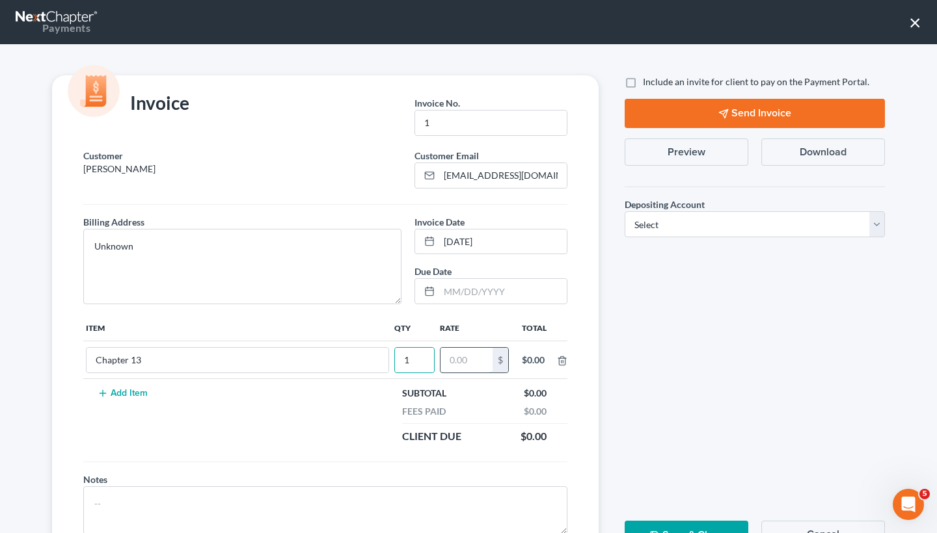
click at [483, 365] on input "text" at bounding box center [466, 360] width 52 height 25
click at [457, 366] on input "2,138" at bounding box center [451, 360] width 52 height 25
type input "2,163"
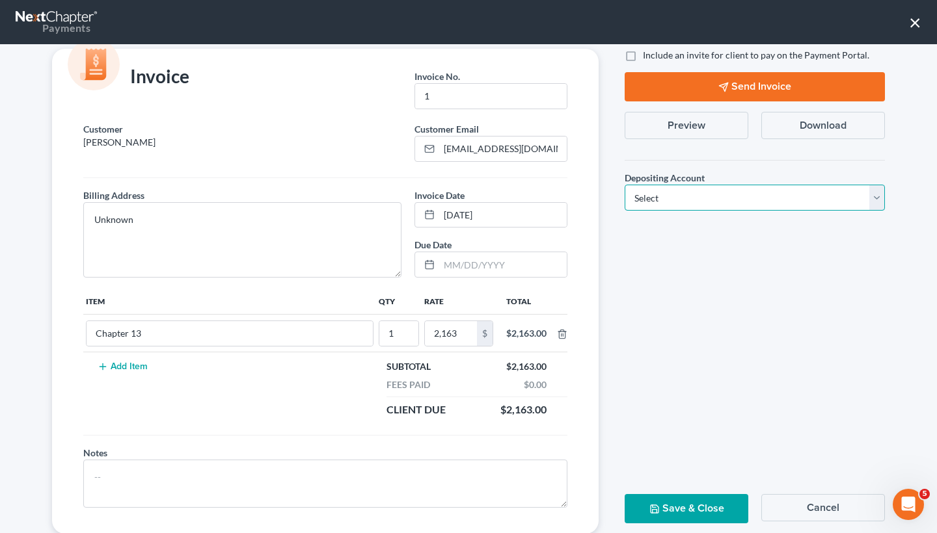
select select "1"
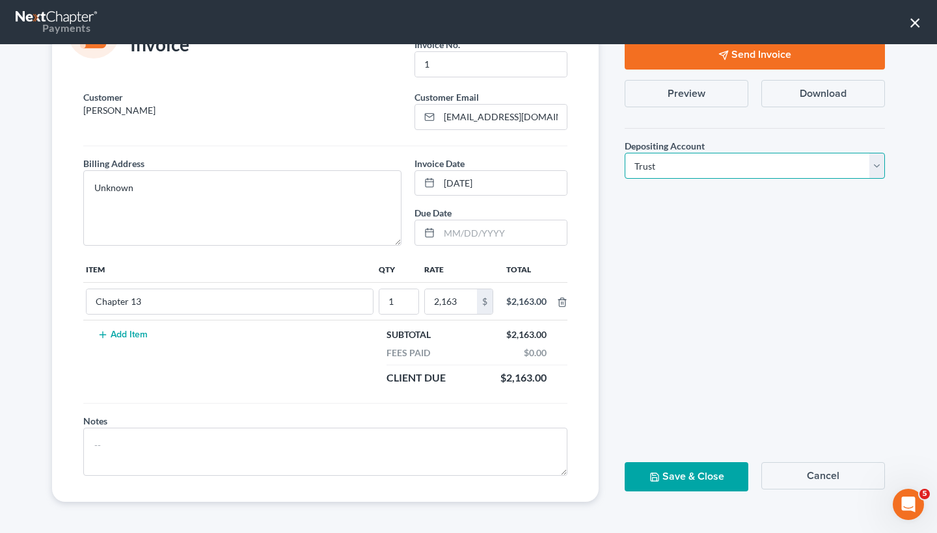
scroll to position [58, 0]
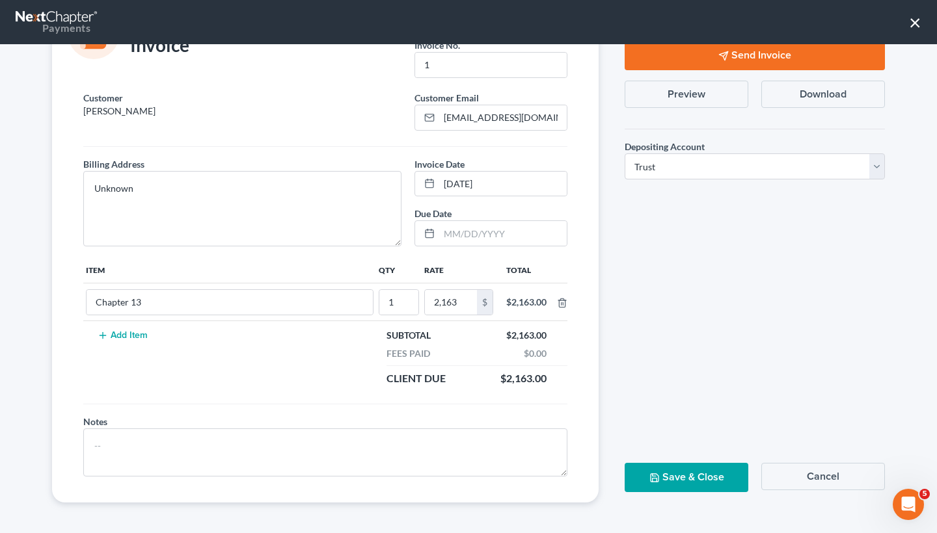
click at [683, 475] on button "Save & Close" at bounding box center [686, 477] width 124 height 29
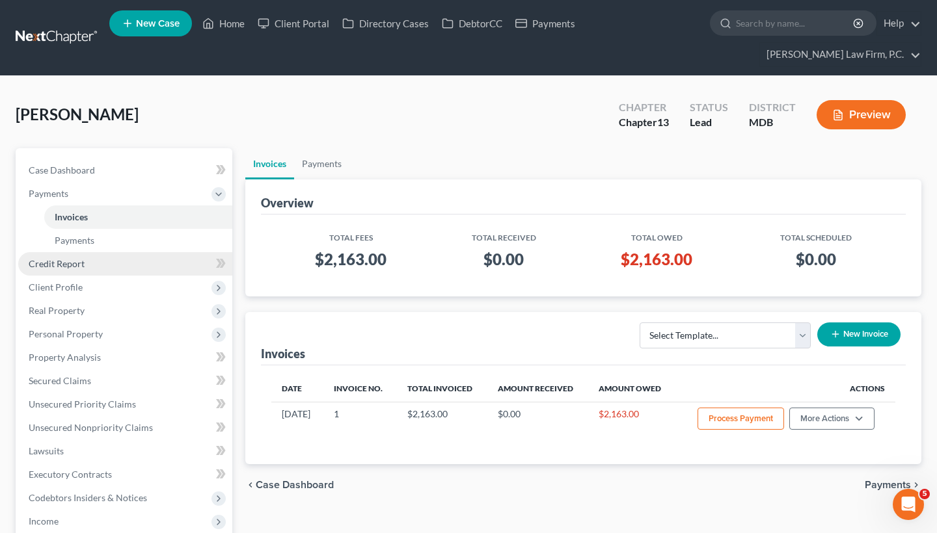
click at [115, 252] on link "Credit Report" at bounding box center [125, 263] width 214 height 23
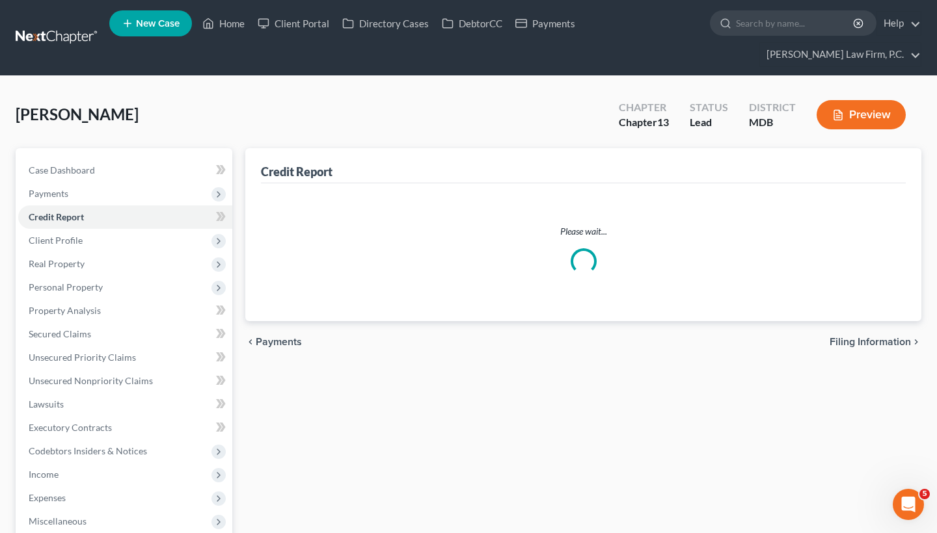
click at [120, 241] on link "Payments" at bounding box center [138, 240] width 188 height 23
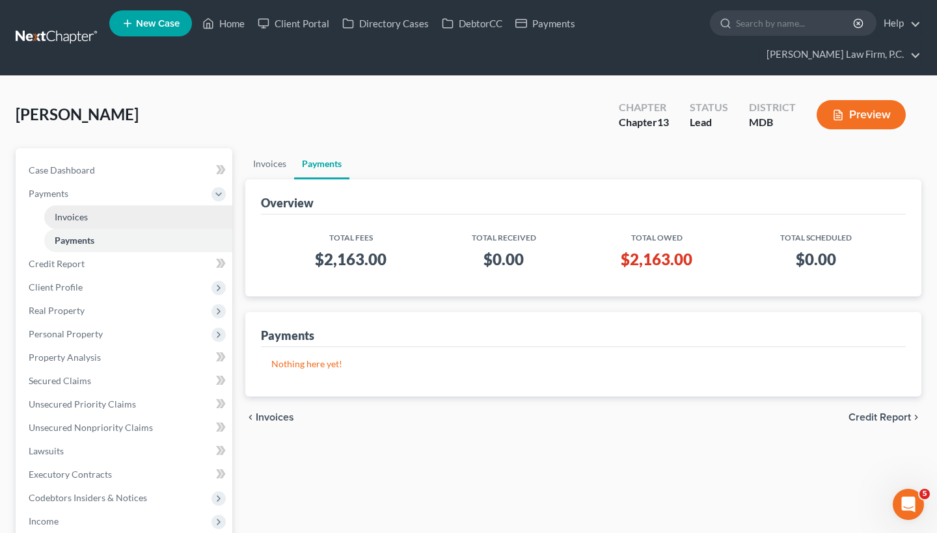
click at [107, 212] on link "Invoices" at bounding box center [138, 217] width 188 height 23
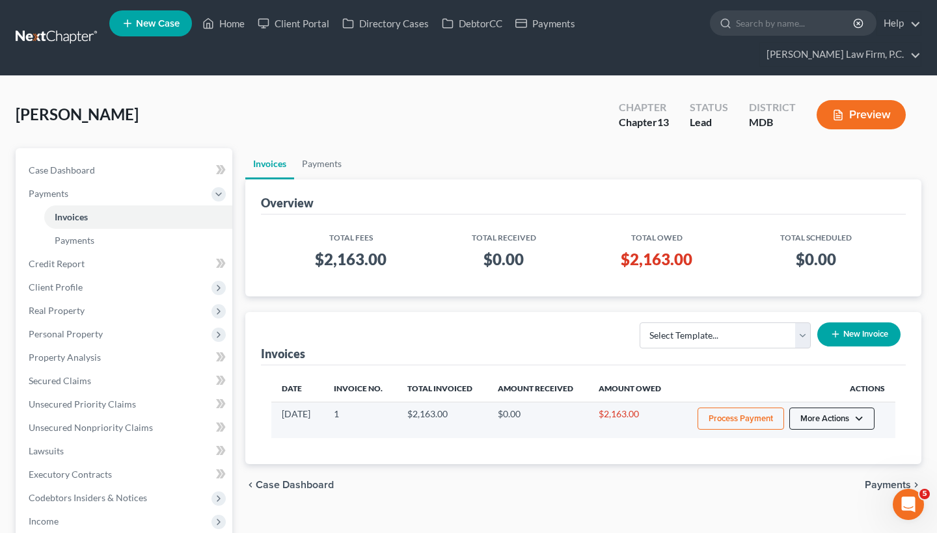
click at [843, 412] on button "More Actions" at bounding box center [831, 419] width 85 height 22
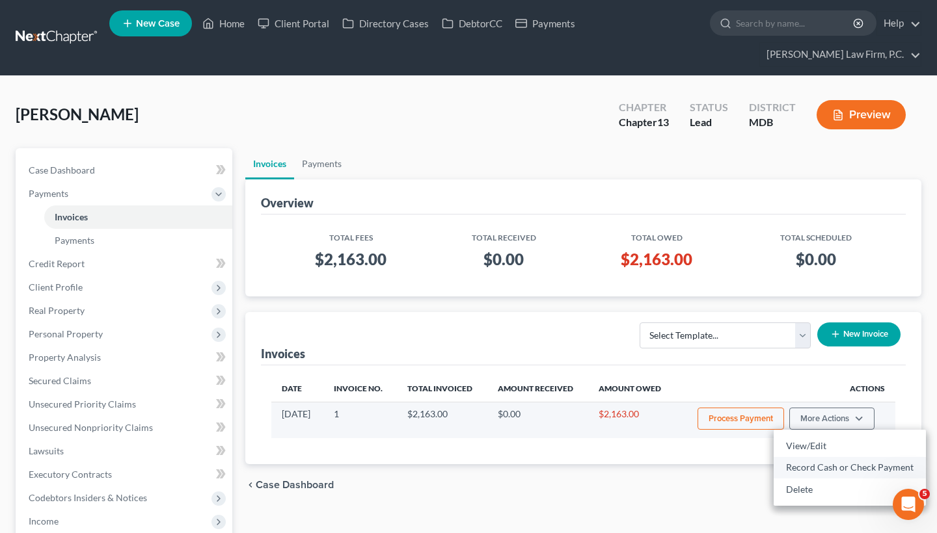
click at [815, 474] on link "Record Cash or Check Payment" at bounding box center [849, 468] width 152 height 22
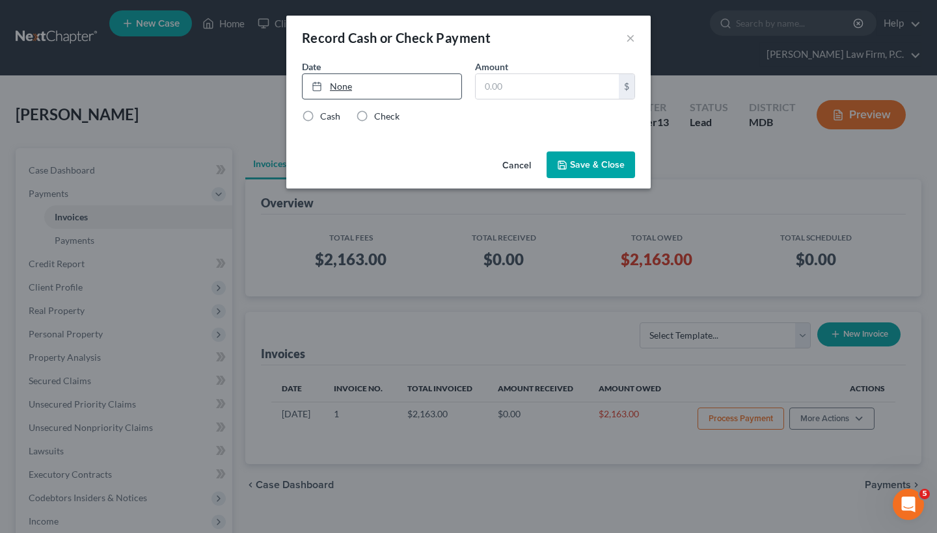
click at [345, 90] on link "None" at bounding box center [381, 86] width 159 height 25
click at [519, 87] on input "text" at bounding box center [547, 86] width 143 height 25
type input "400"
click at [374, 115] on label "Check" at bounding box center [386, 116] width 25 height 13
click at [379, 115] on input "Check" at bounding box center [383, 114] width 8 height 8
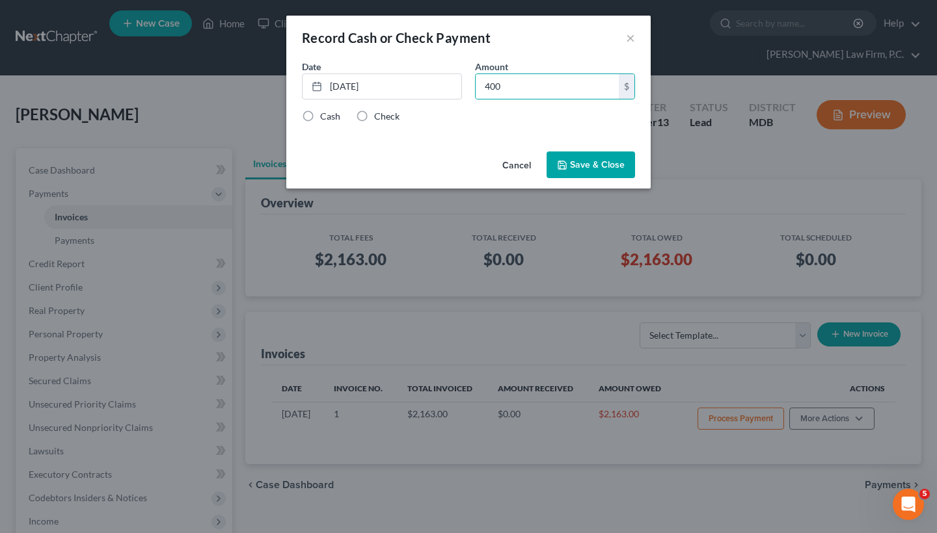
radio input "true"
click at [604, 165] on button "Save & Close" at bounding box center [590, 165] width 88 height 27
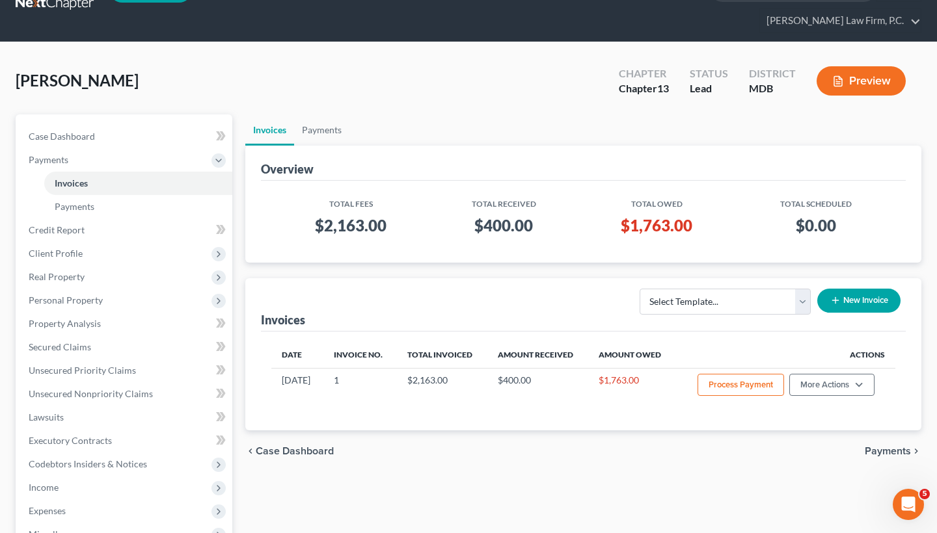
scroll to position [33, 0]
